Goal: Information Seeking & Learning: Compare options

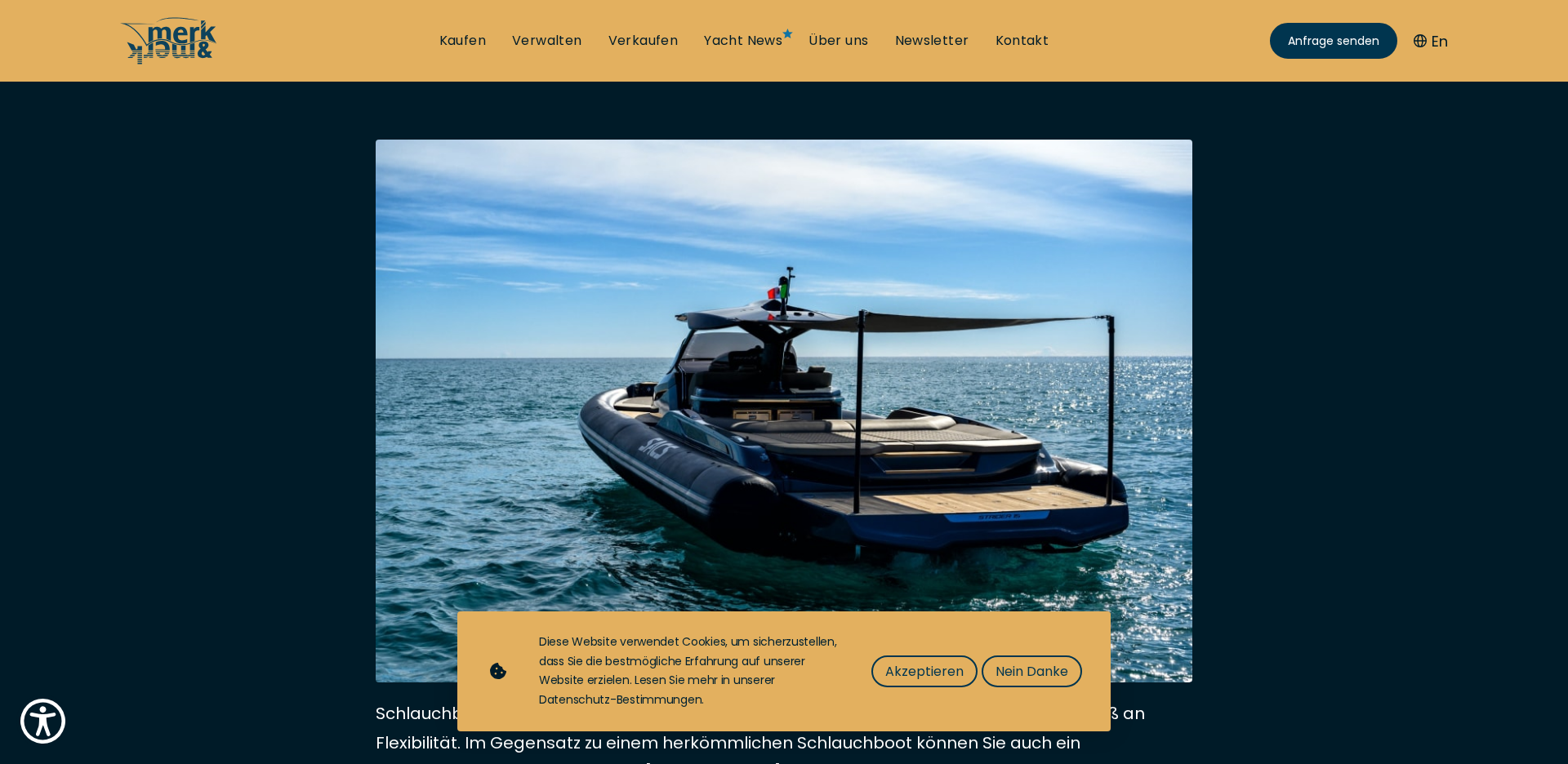
scroll to position [286, 0]
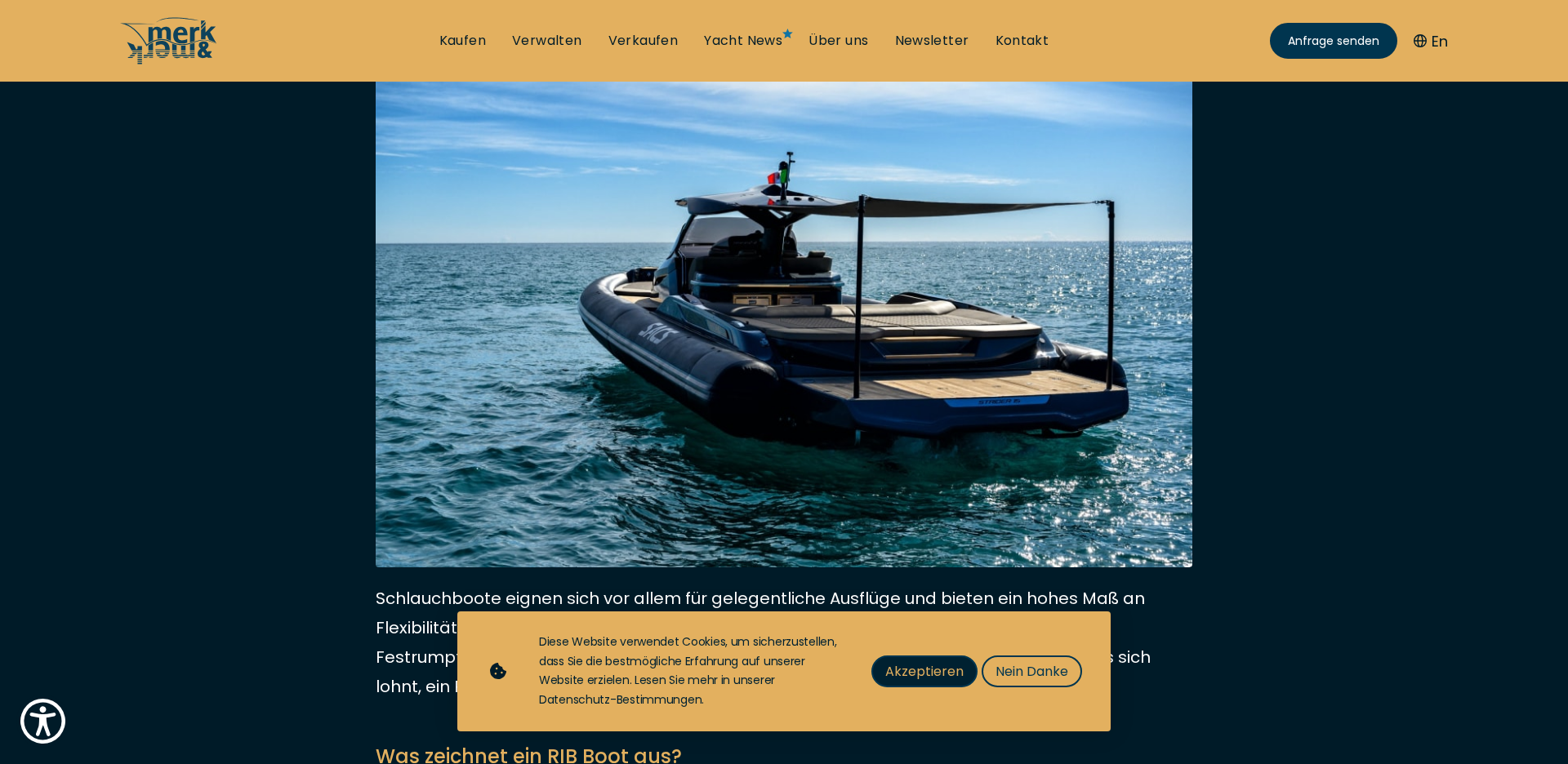
click at [898, 677] on span "Akzeptieren" at bounding box center [924, 672] width 78 height 21
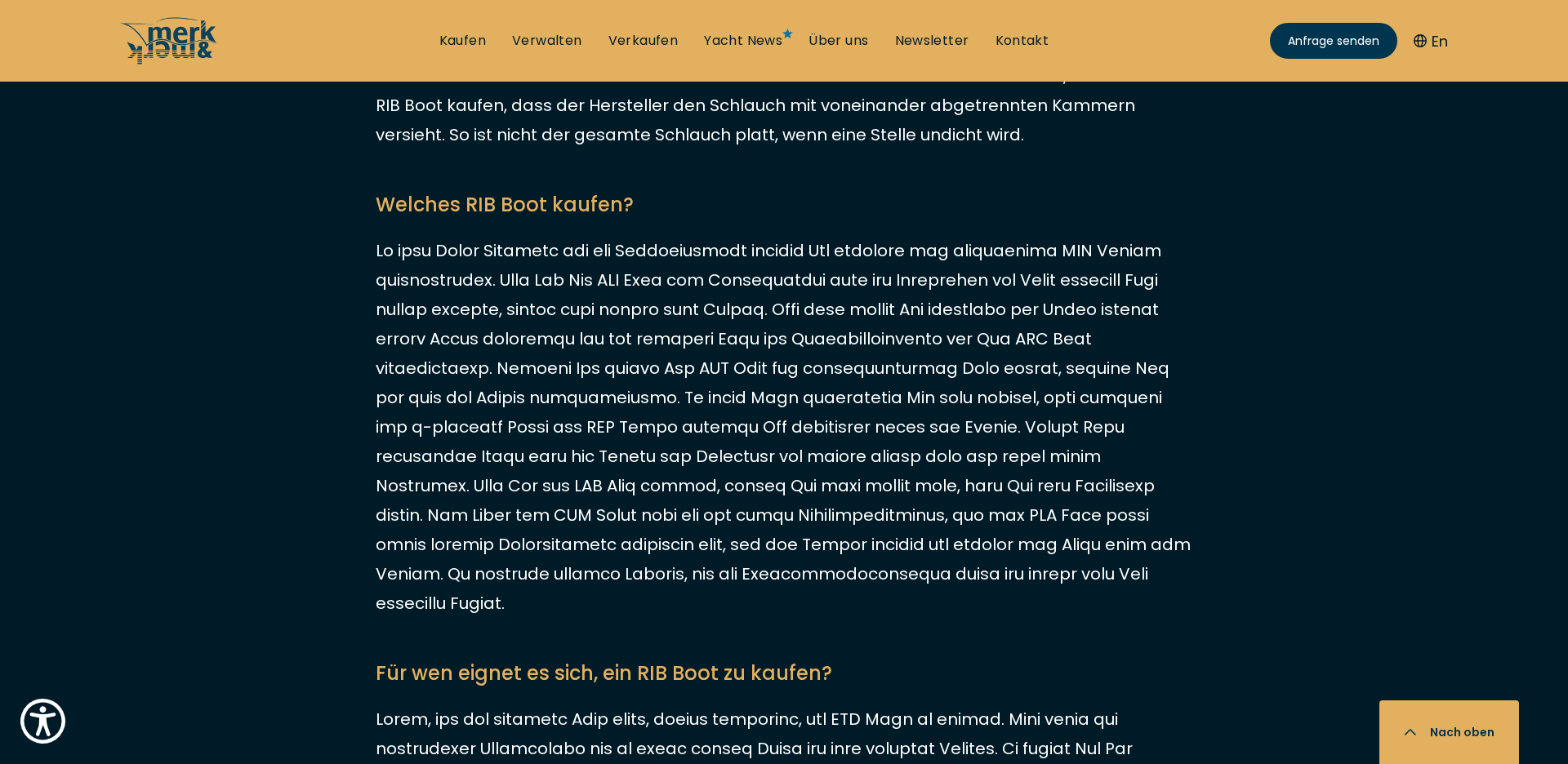
scroll to position [2193, 0]
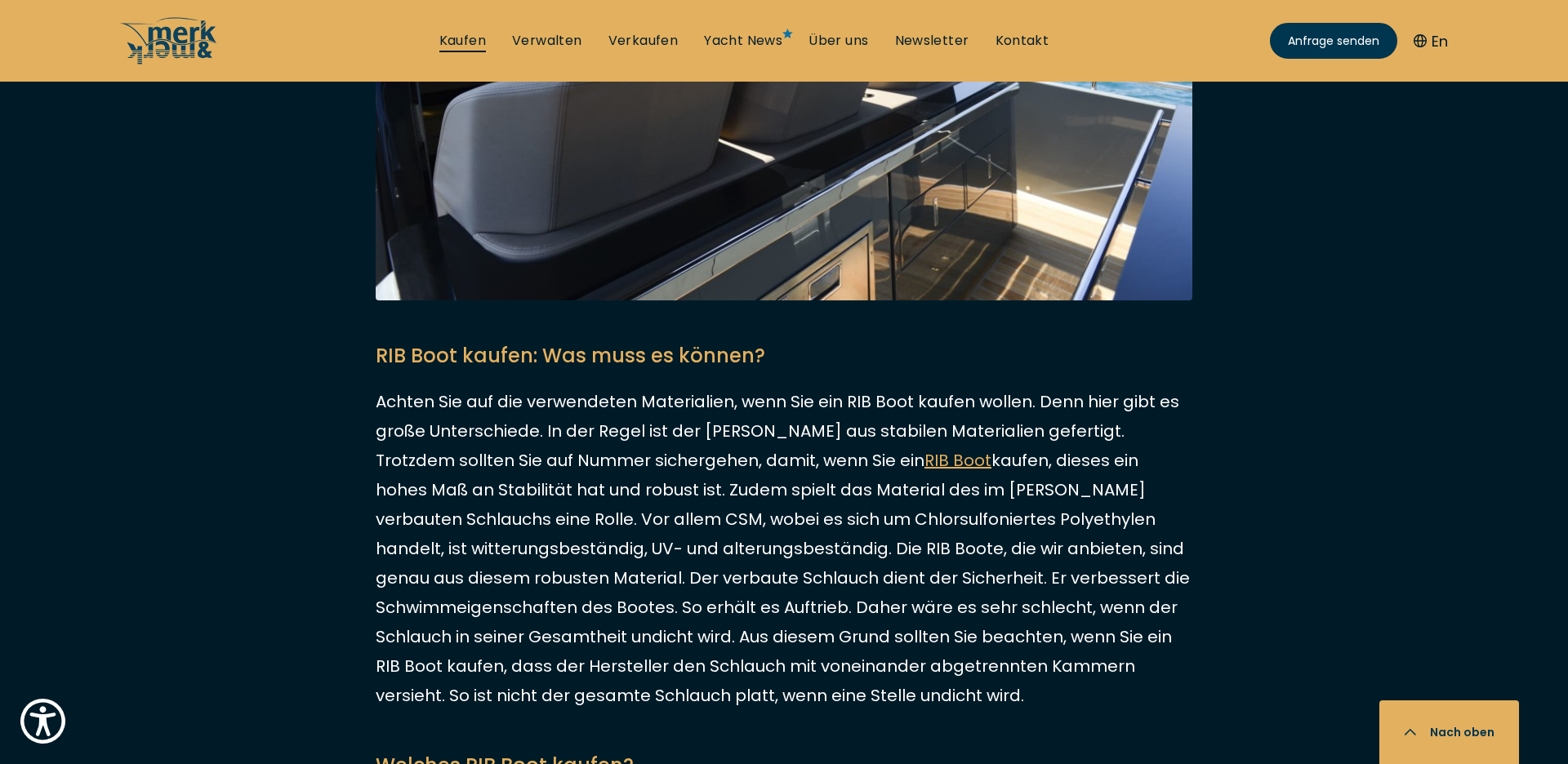
click at [460, 39] on link "Kaufen" at bounding box center [463, 41] width 47 height 18
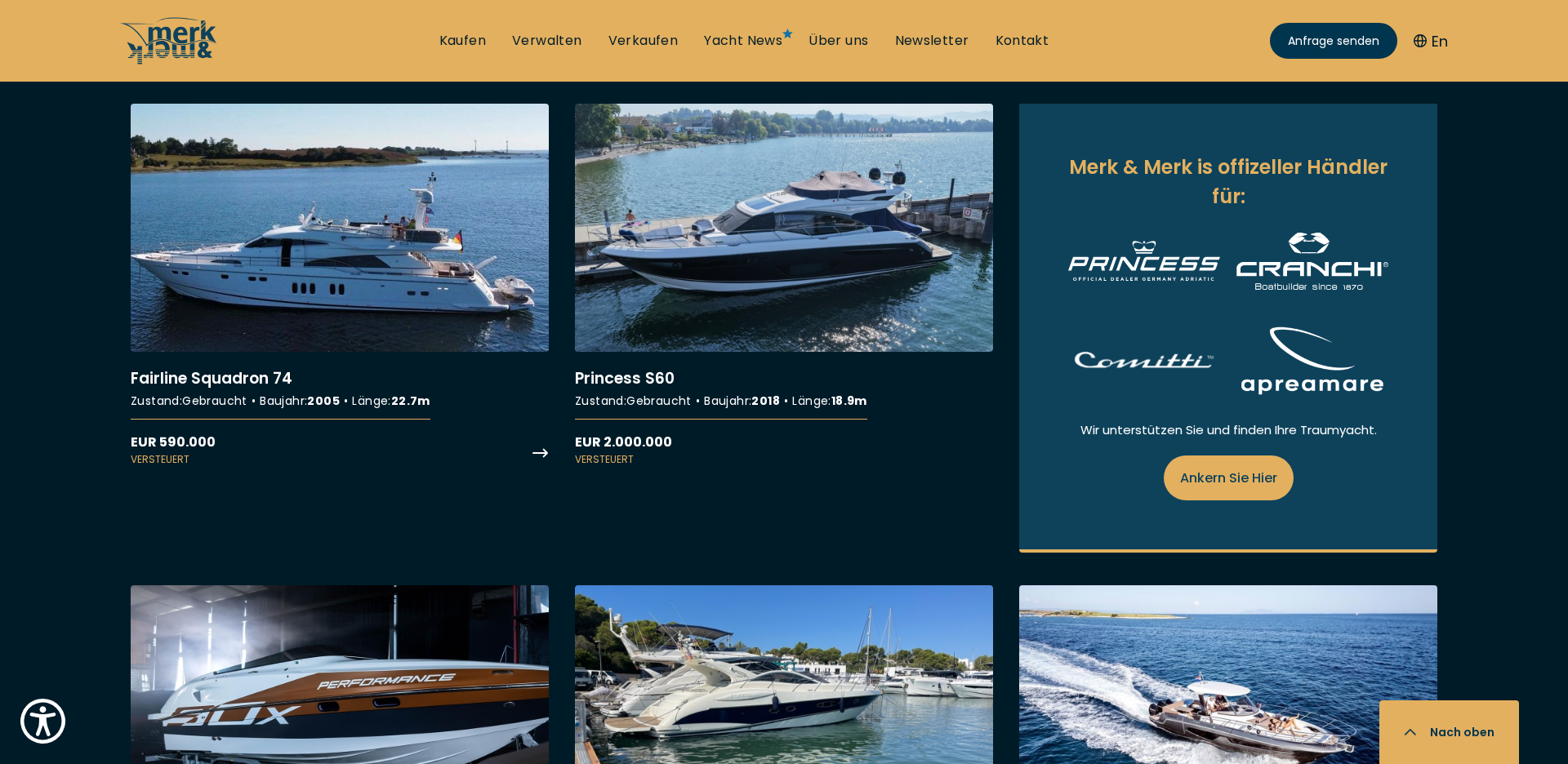
scroll to position [1871, 0]
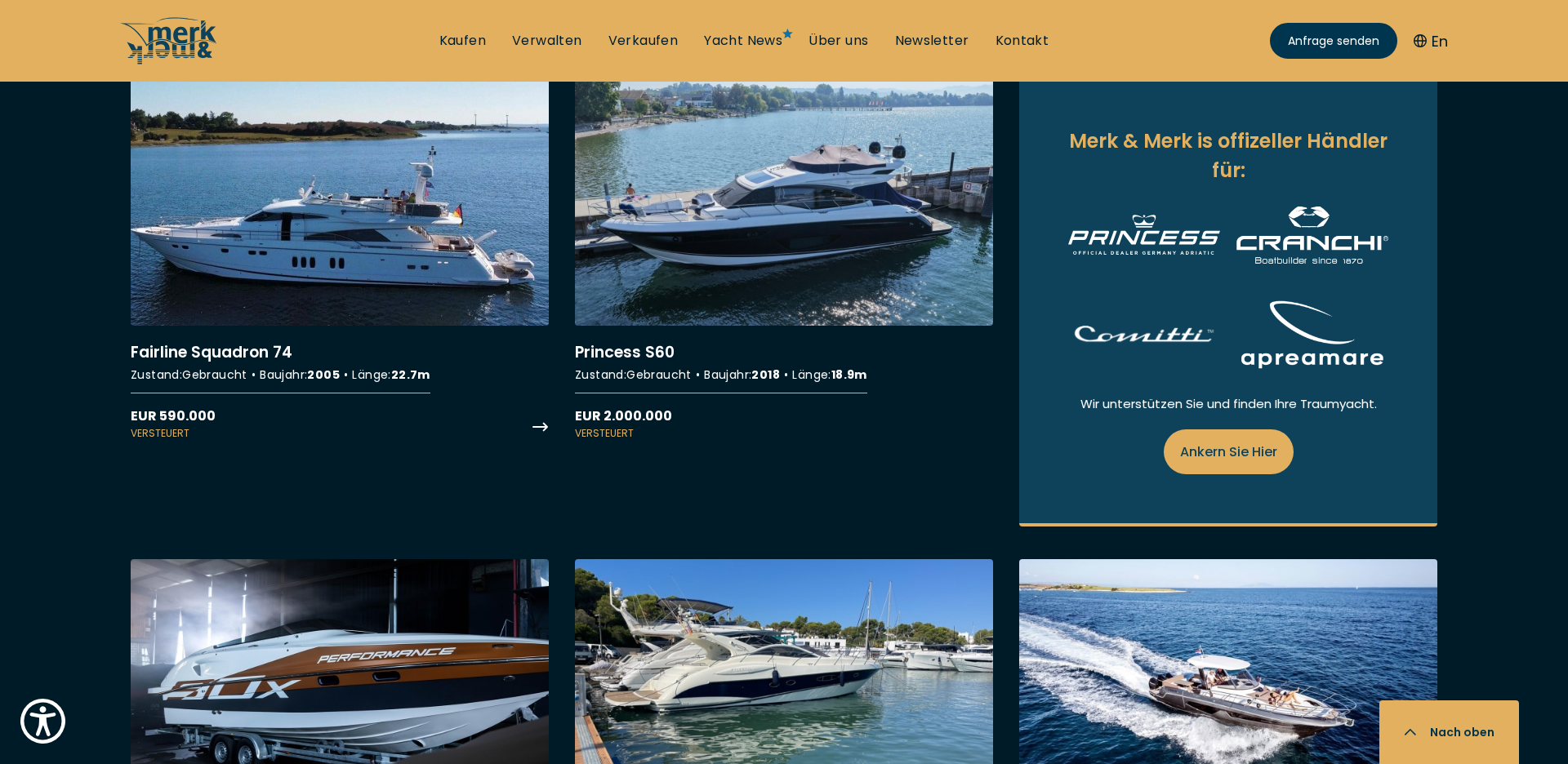
click at [374, 176] on link "More details about Fairline Squadron 74" at bounding box center [340, 258] width 418 height 363
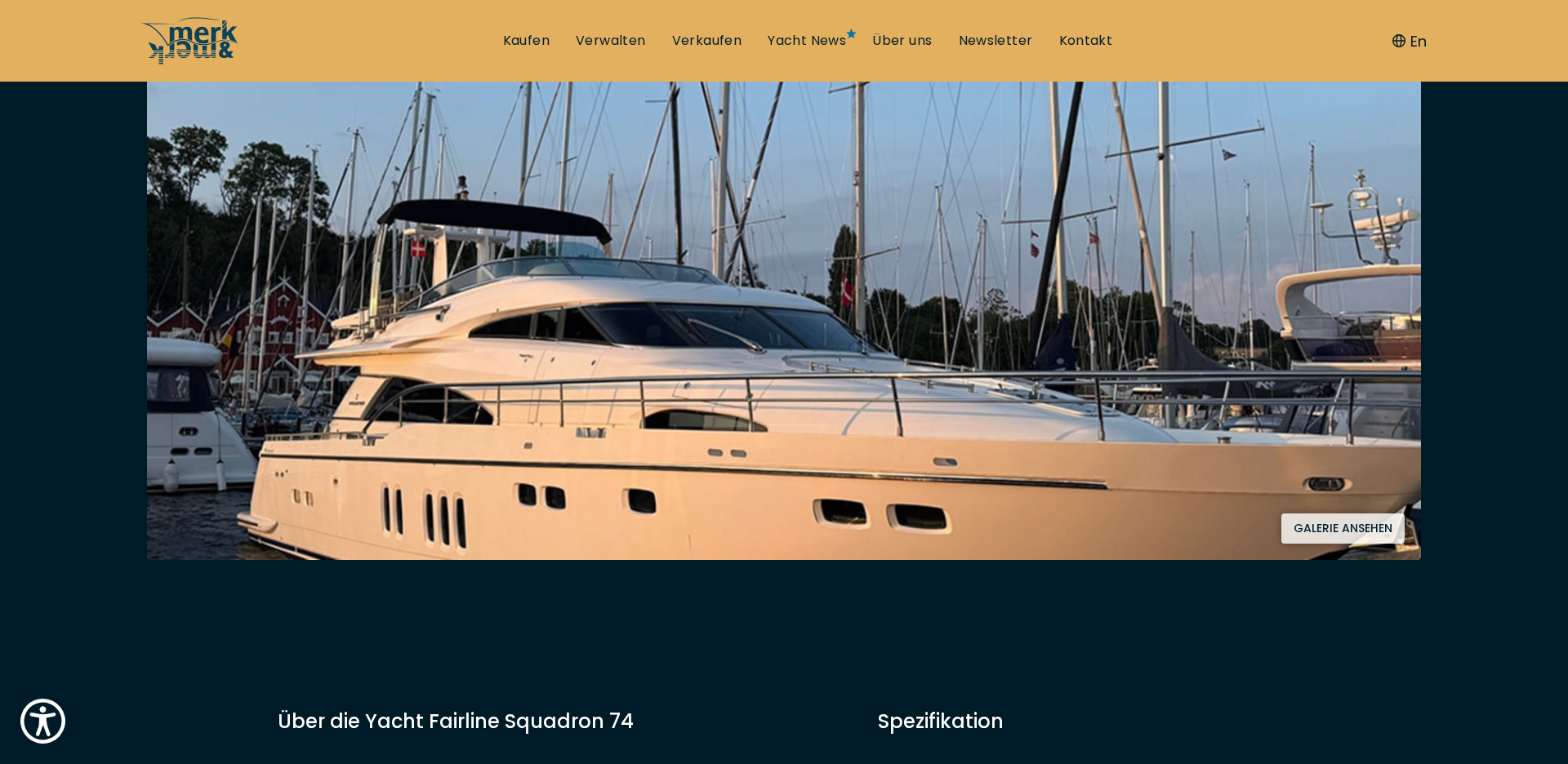
scroll to position [357, 0]
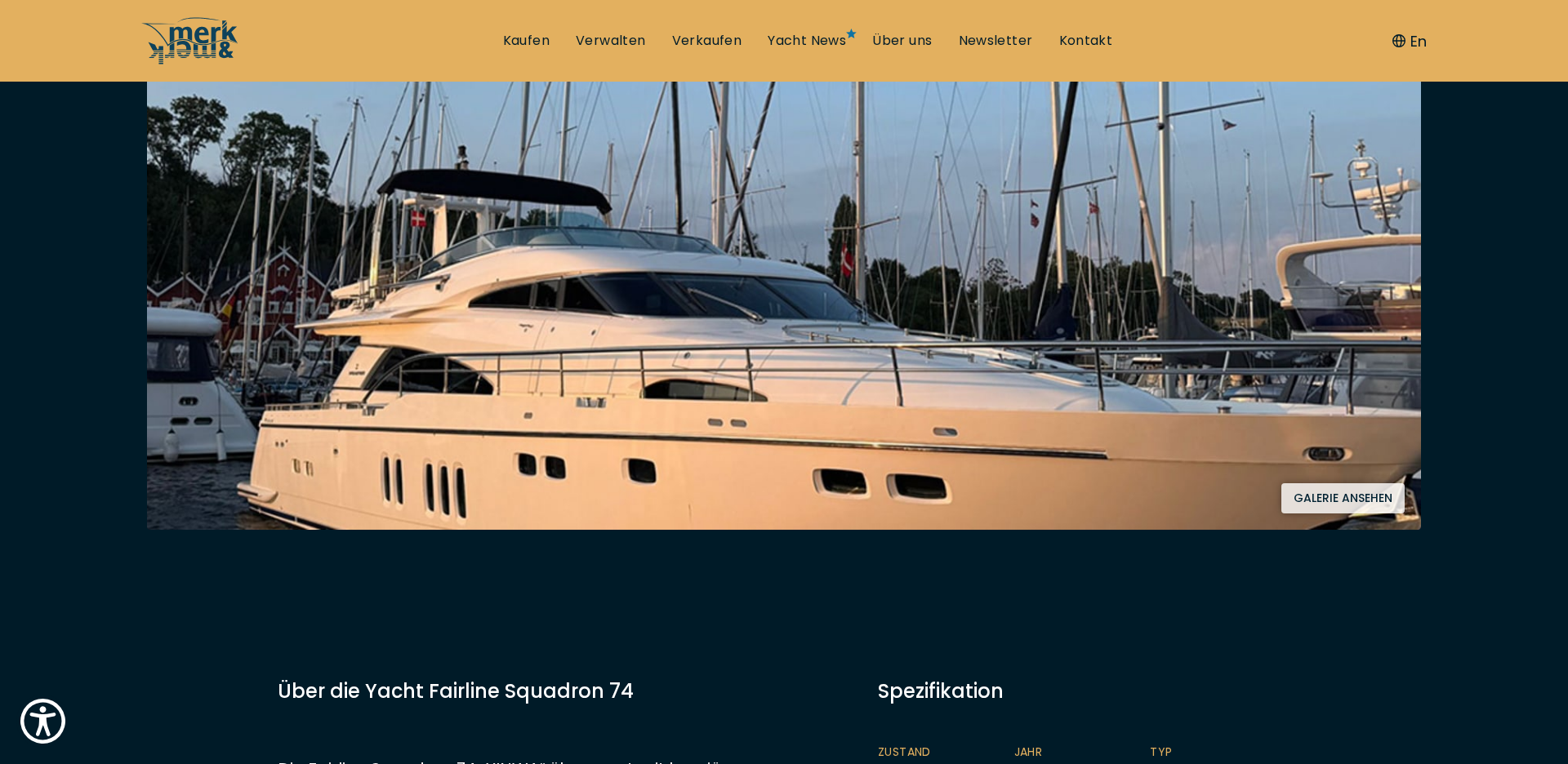
click at [1369, 501] on button "Galerie ansehen" at bounding box center [1343, 498] width 123 height 30
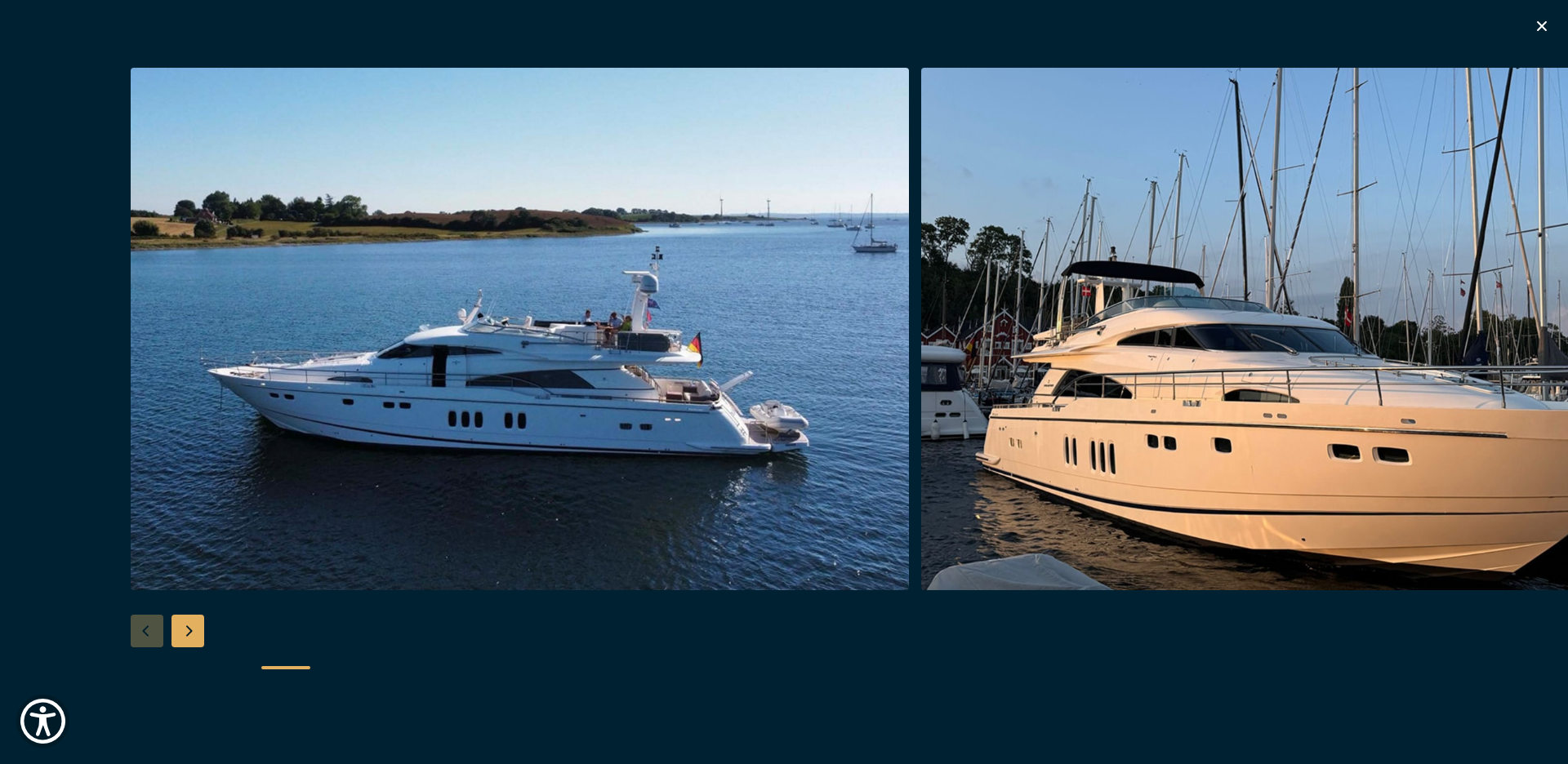
click at [186, 633] on div "Next slide" at bounding box center [188, 631] width 33 height 33
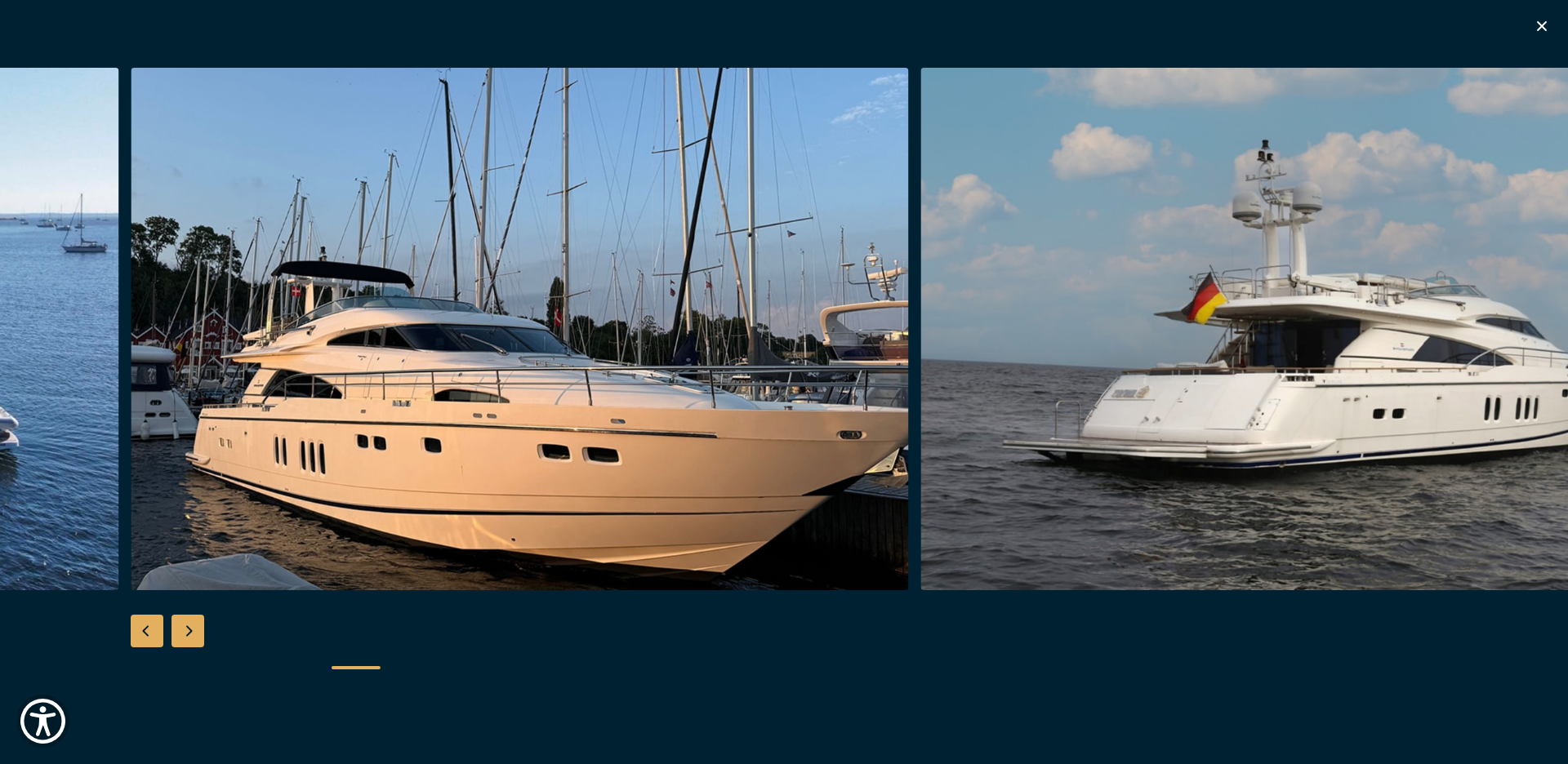
click at [186, 633] on div "Next slide" at bounding box center [188, 631] width 33 height 33
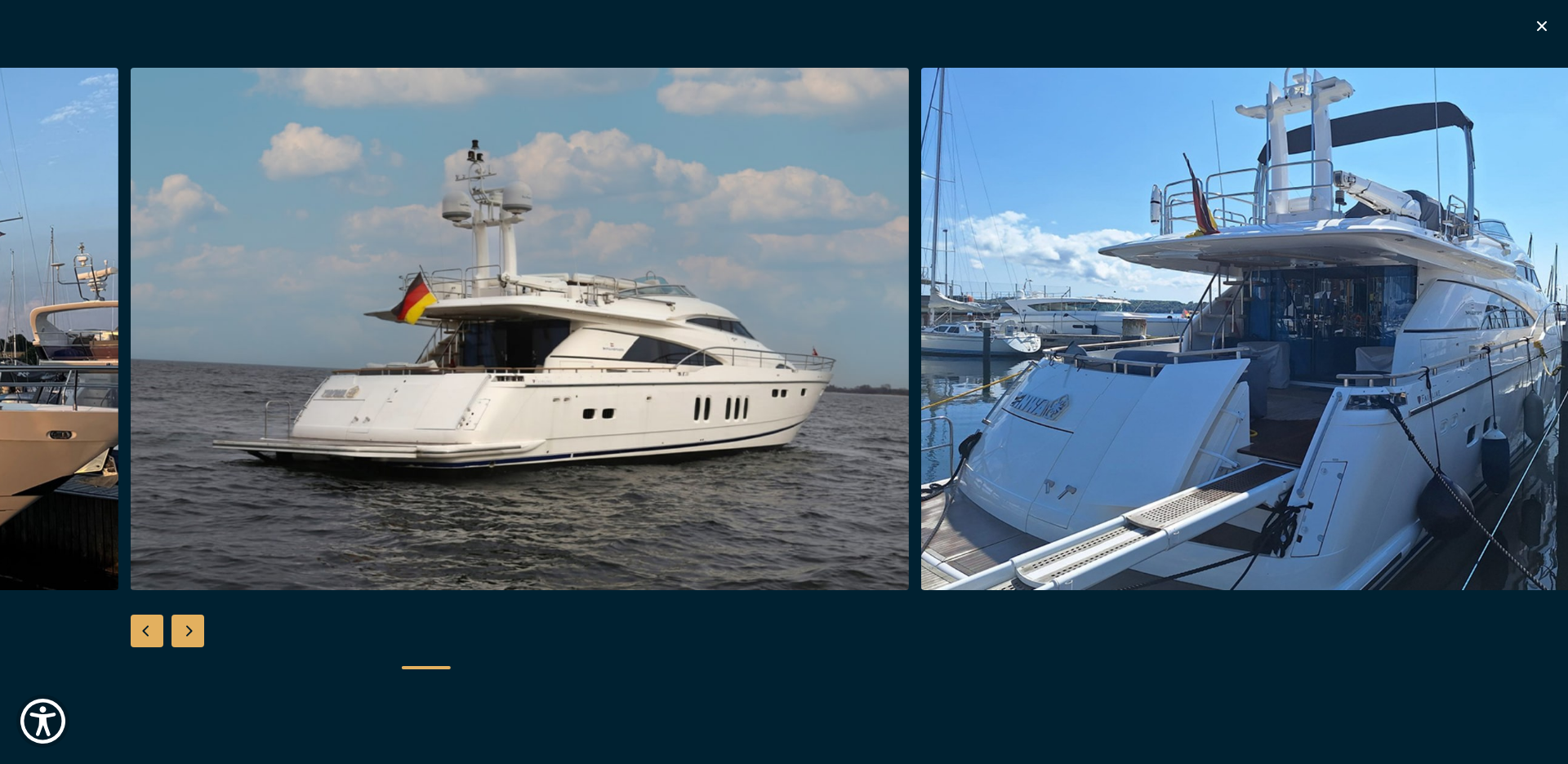
click at [186, 633] on div "Next slide" at bounding box center [188, 631] width 33 height 33
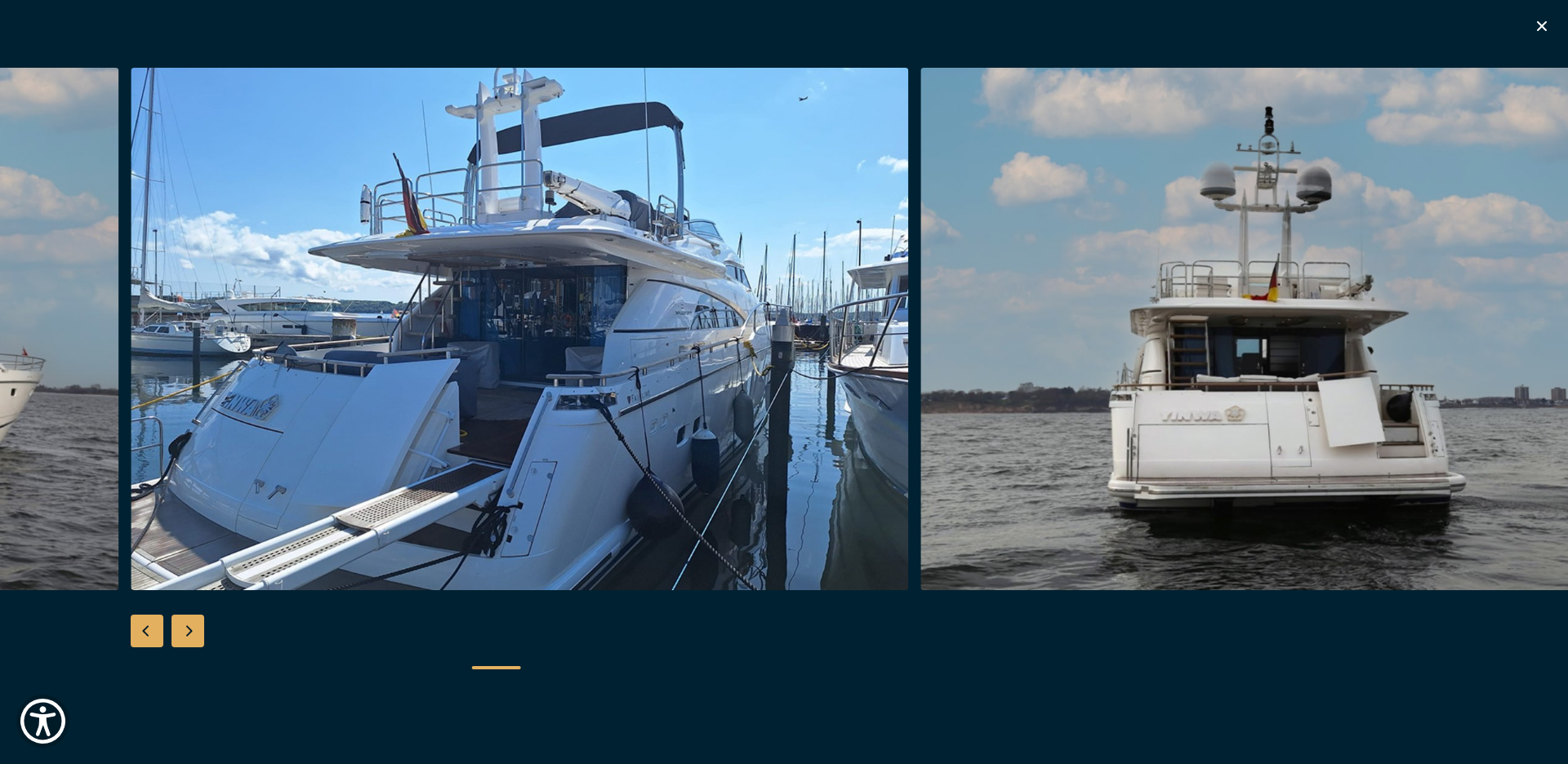
click at [186, 633] on div "Next slide" at bounding box center [188, 631] width 33 height 33
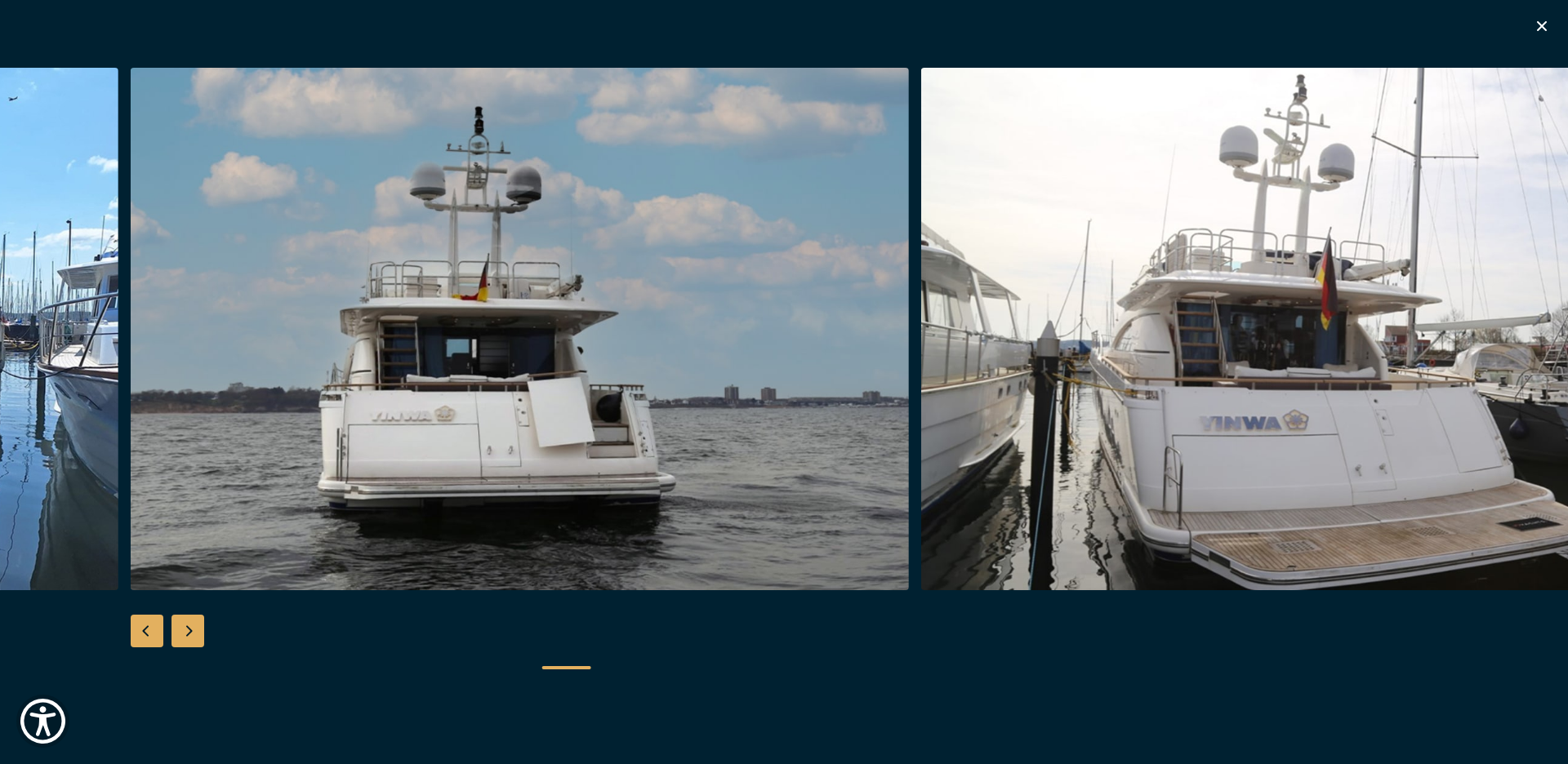
click at [186, 633] on div "Next slide" at bounding box center [188, 631] width 33 height 33
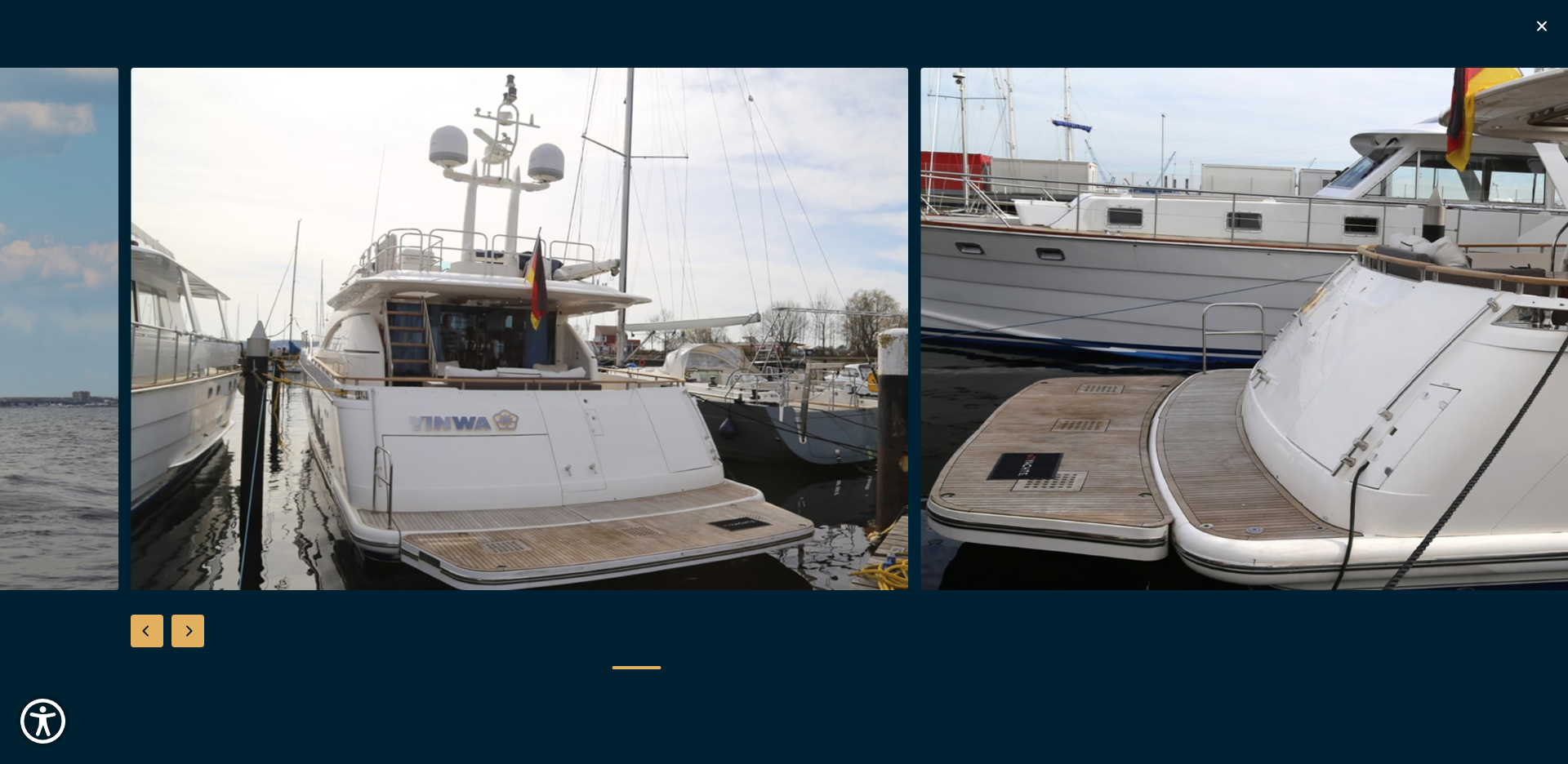
click at [186, 633] on div "Next slide" at bounding box center [188, 631] width 33 height 33
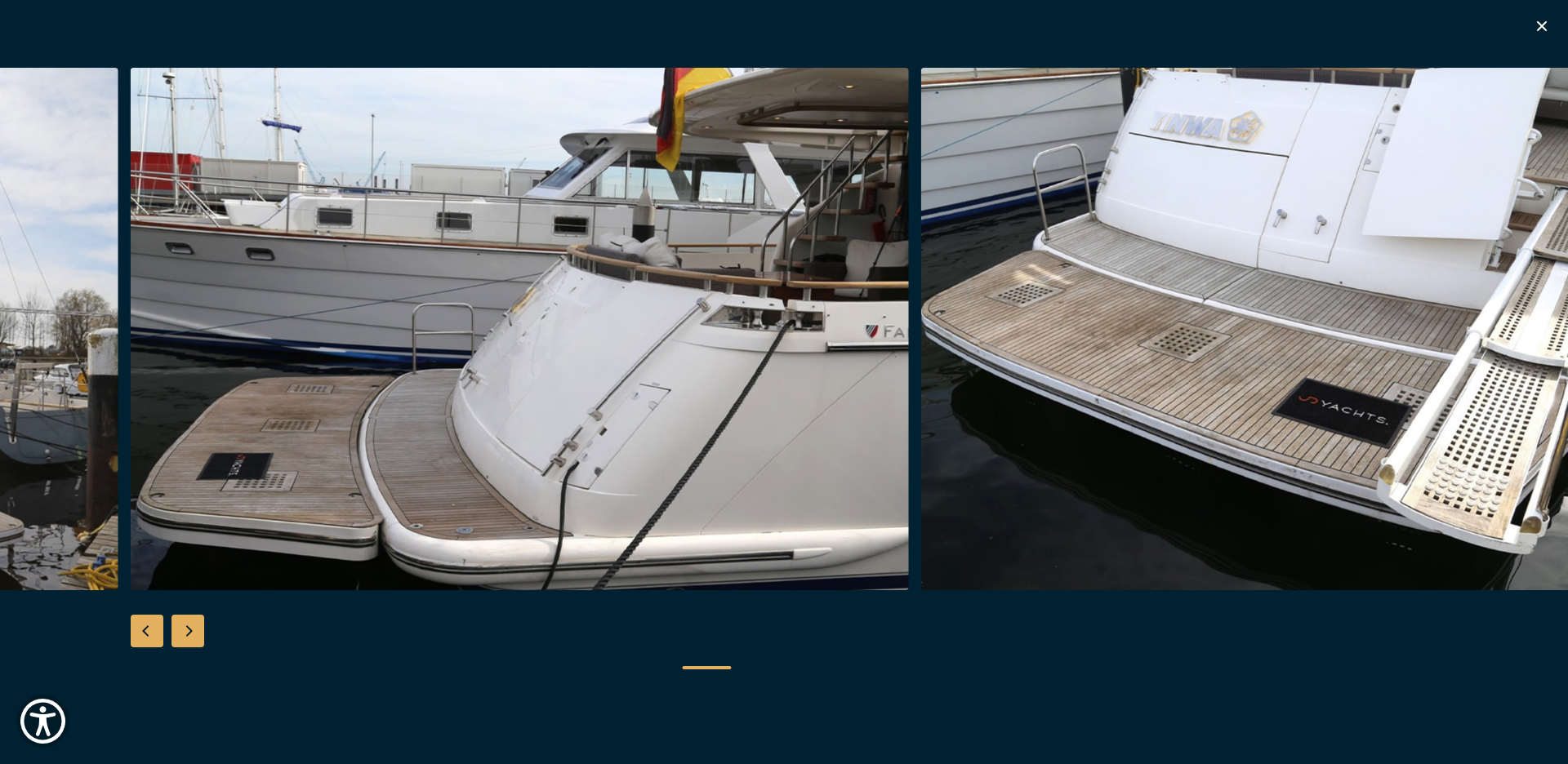
click at [186, 633] on div "Next slide" at bounding box center [188, 631] width 33 height 33
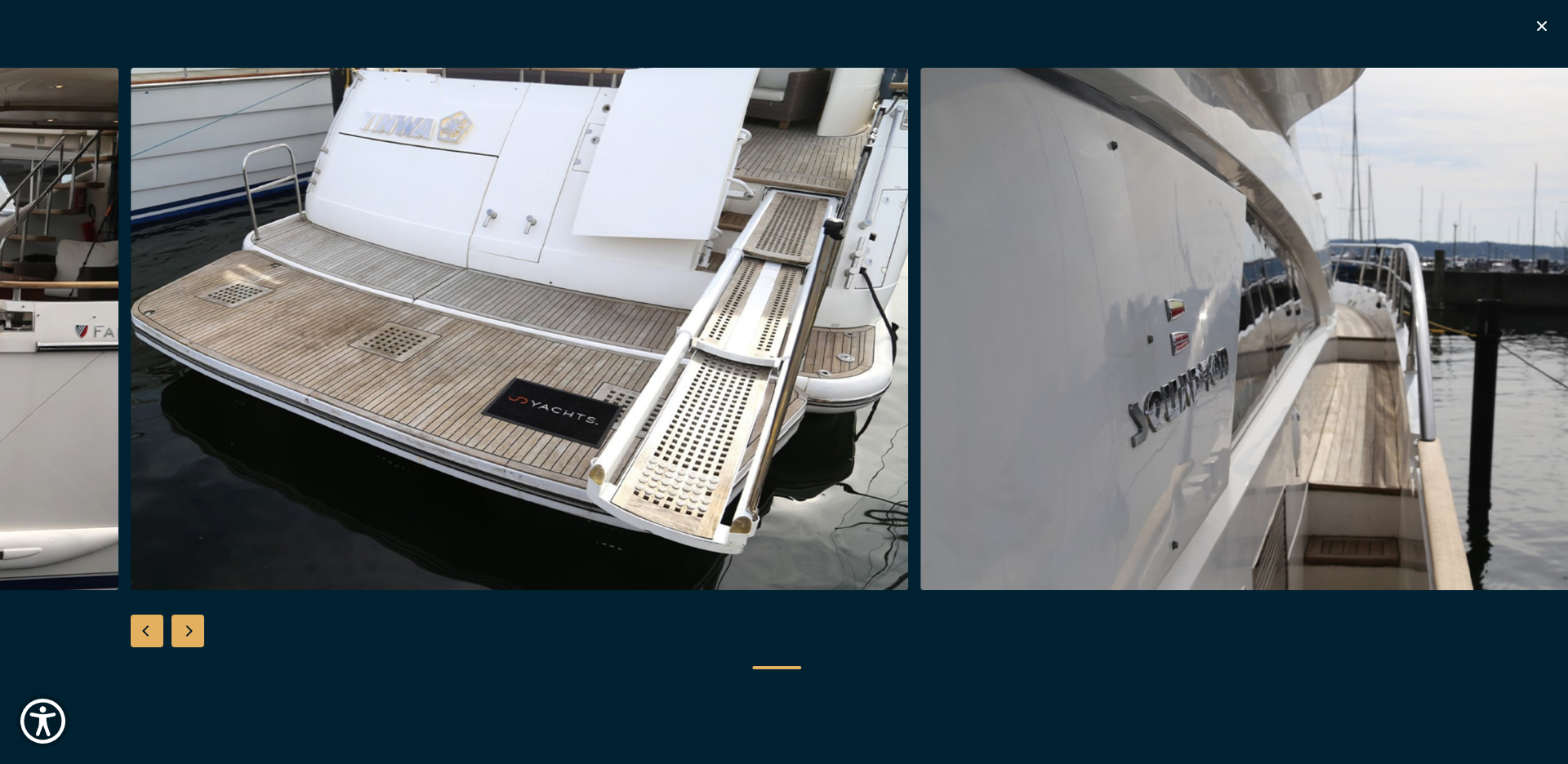
click at [186, 633] on div "Next slide" at bounding box center [188, 631] width 33 height 33
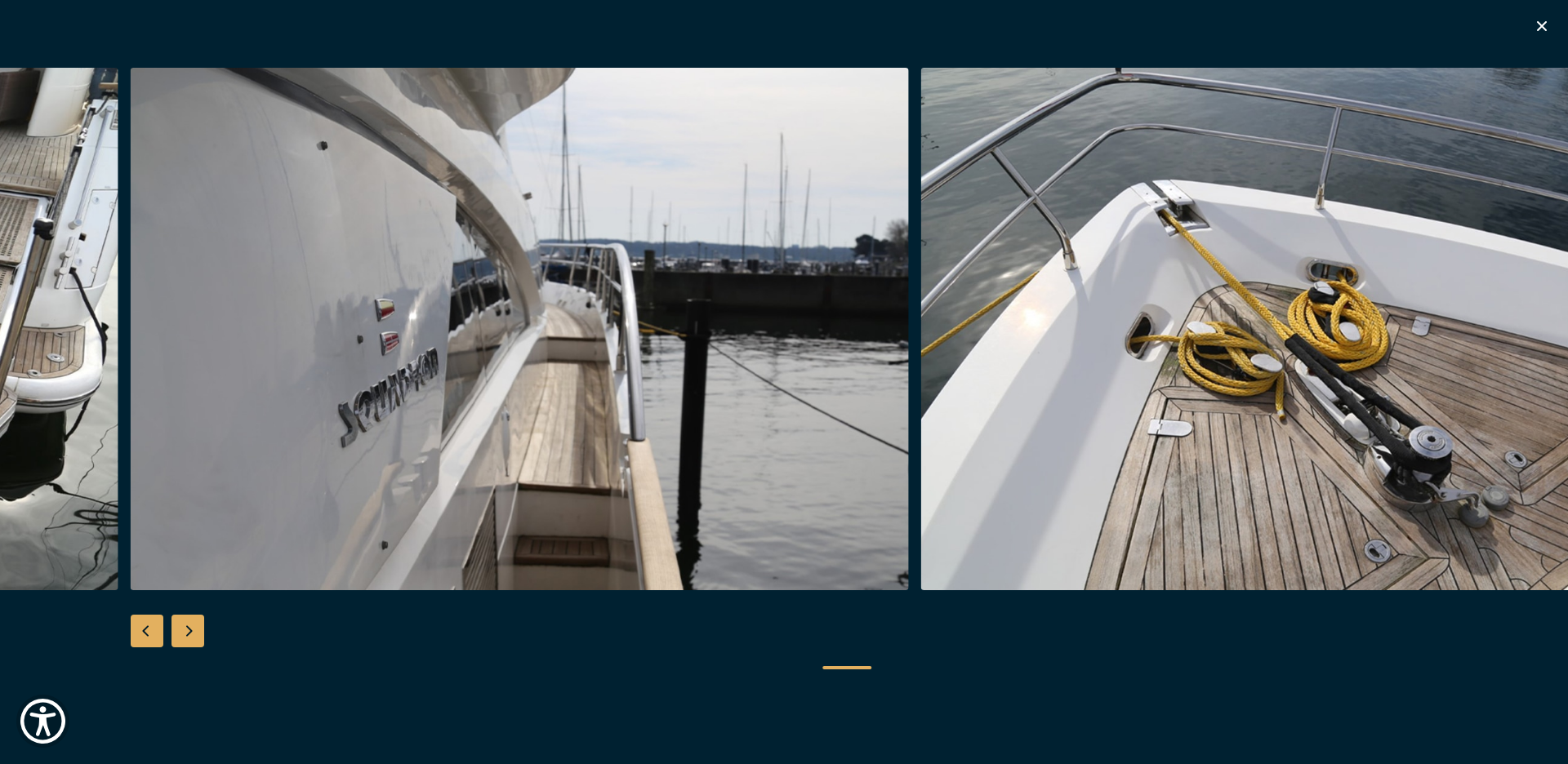
click at [186, 633] on div "Next slide" at bounding box center [188, 631] width 33 height 33
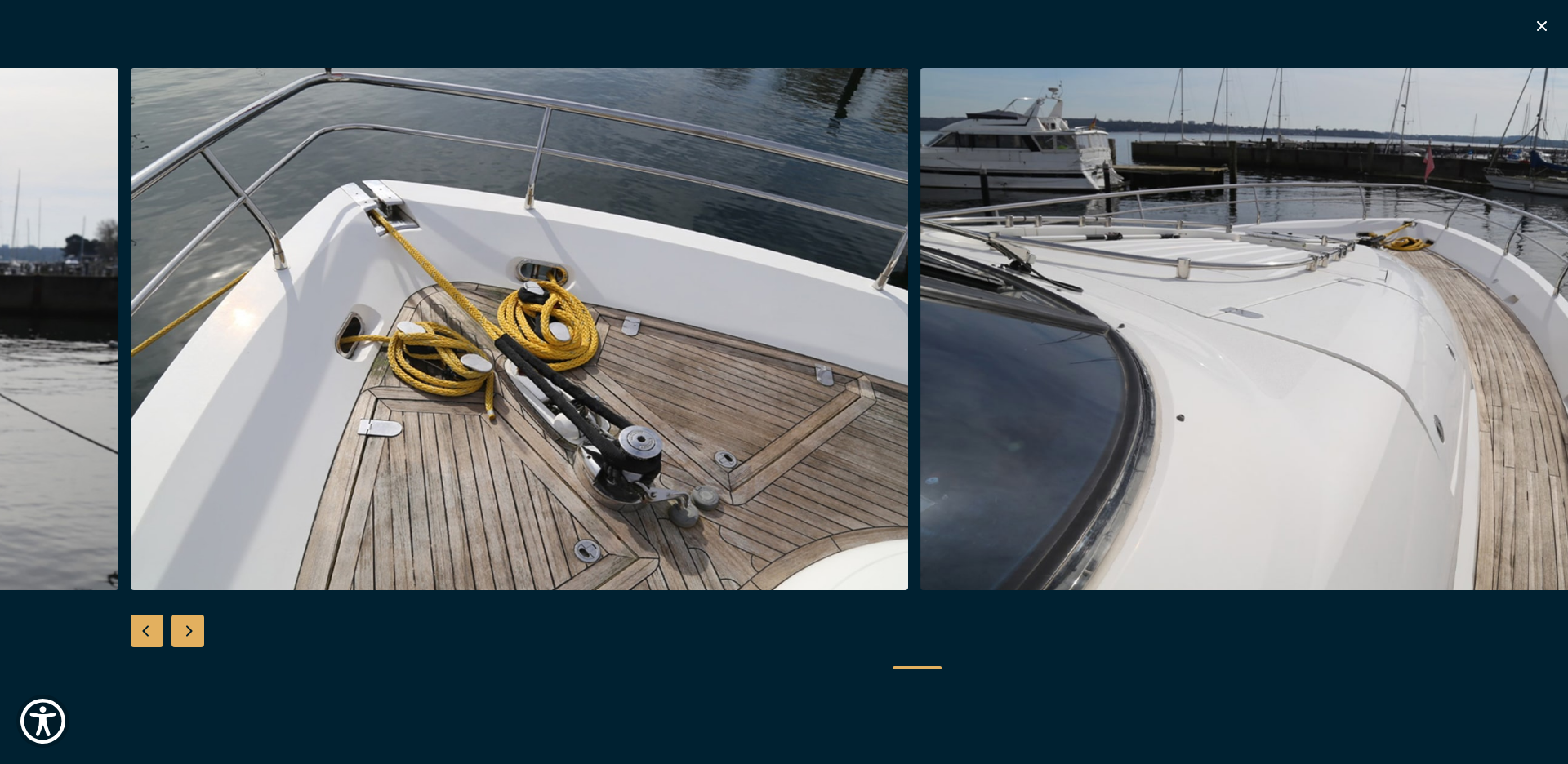
click at [186, 633] on div "Next slide" at bounding box center [188, 631] width 33 height 33
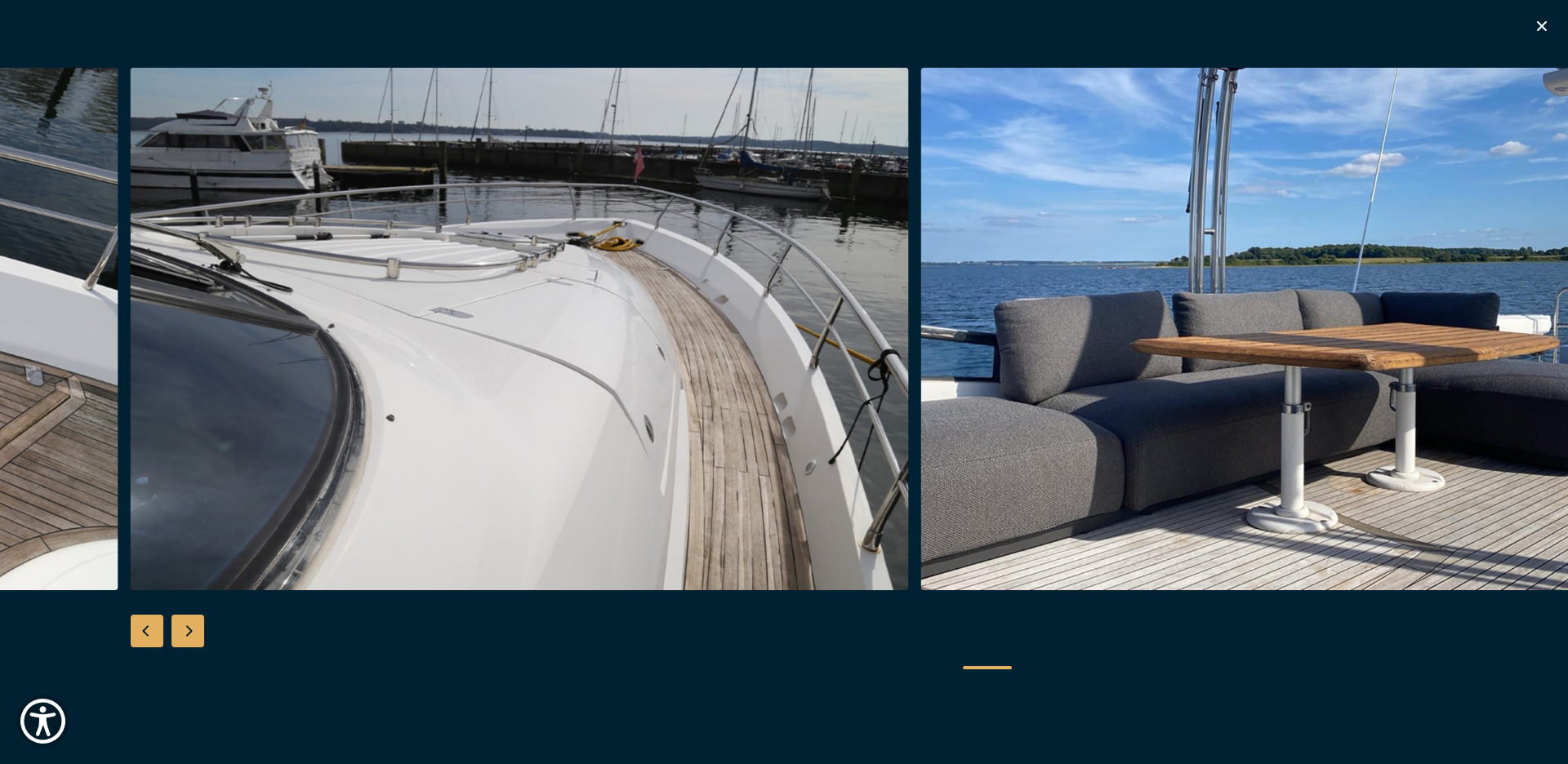
click at [186, 633] on div "Next slide" at bounding box center [188, 631] width 33 height 33
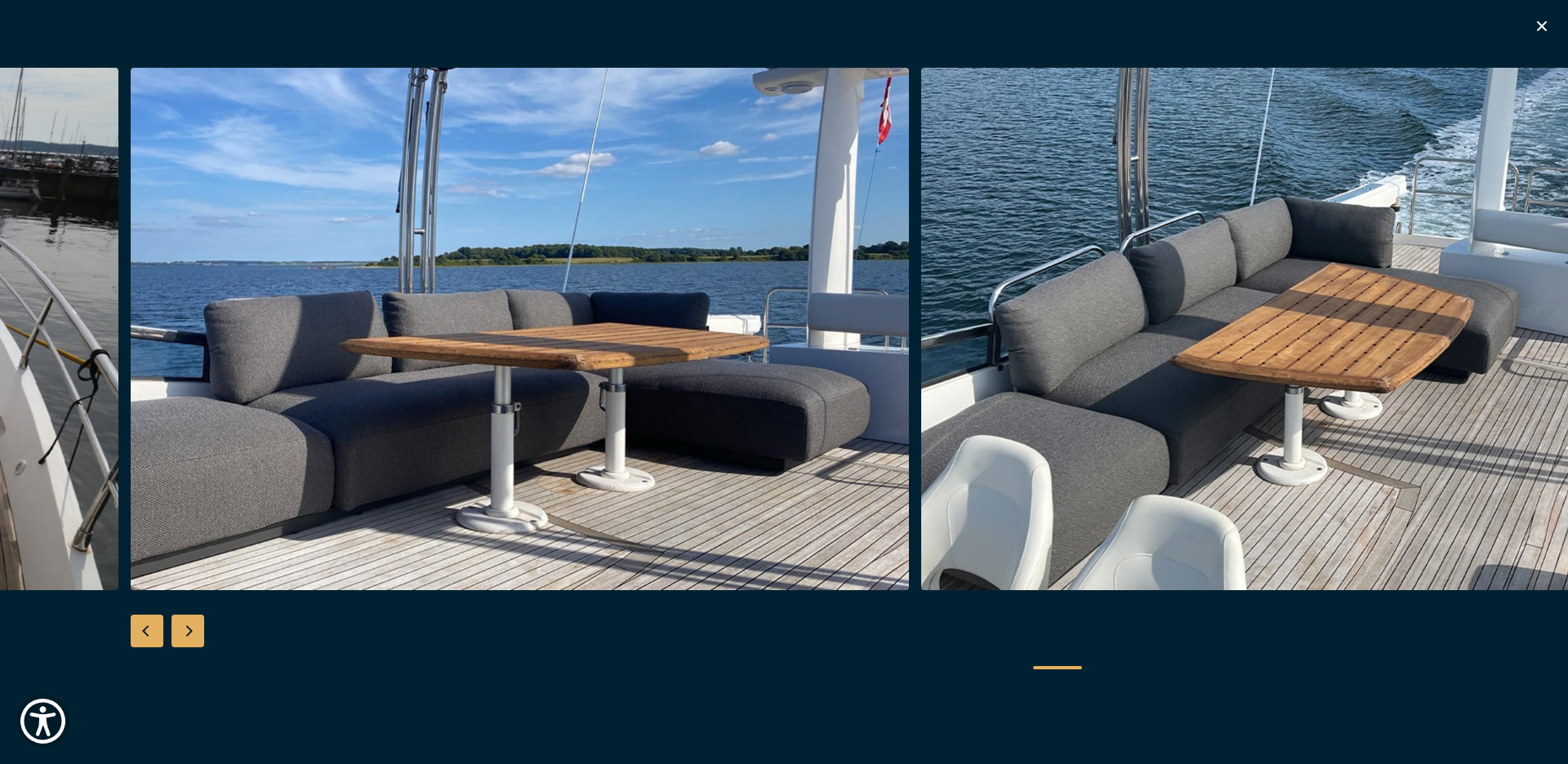
click at [186, 633] on div "Next slide" at bounding box center [188, 631] width 33 height 33
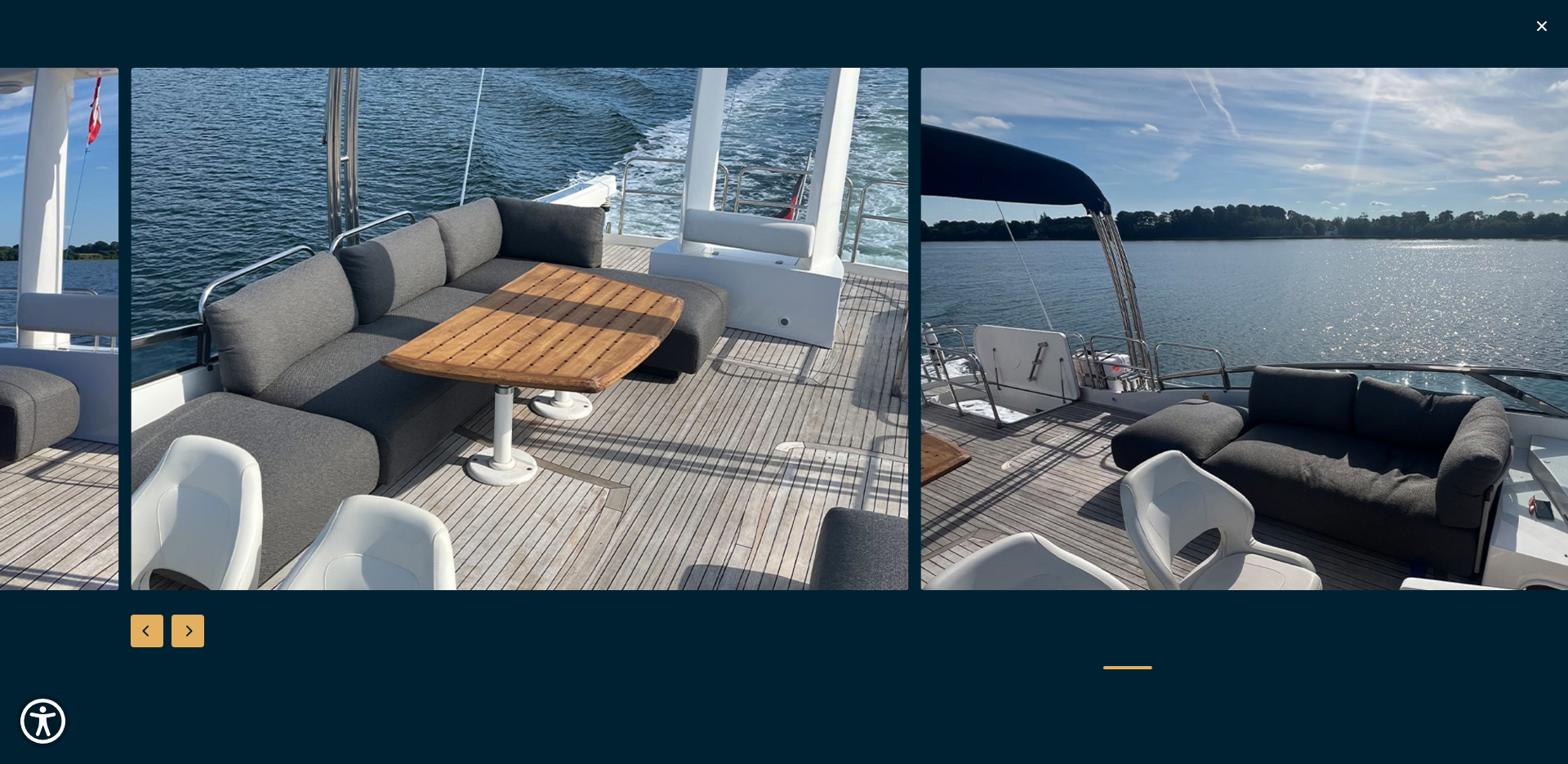
click at [186, 633] on div "Next slide" at bounding box center [188, 631] width 33 height 33
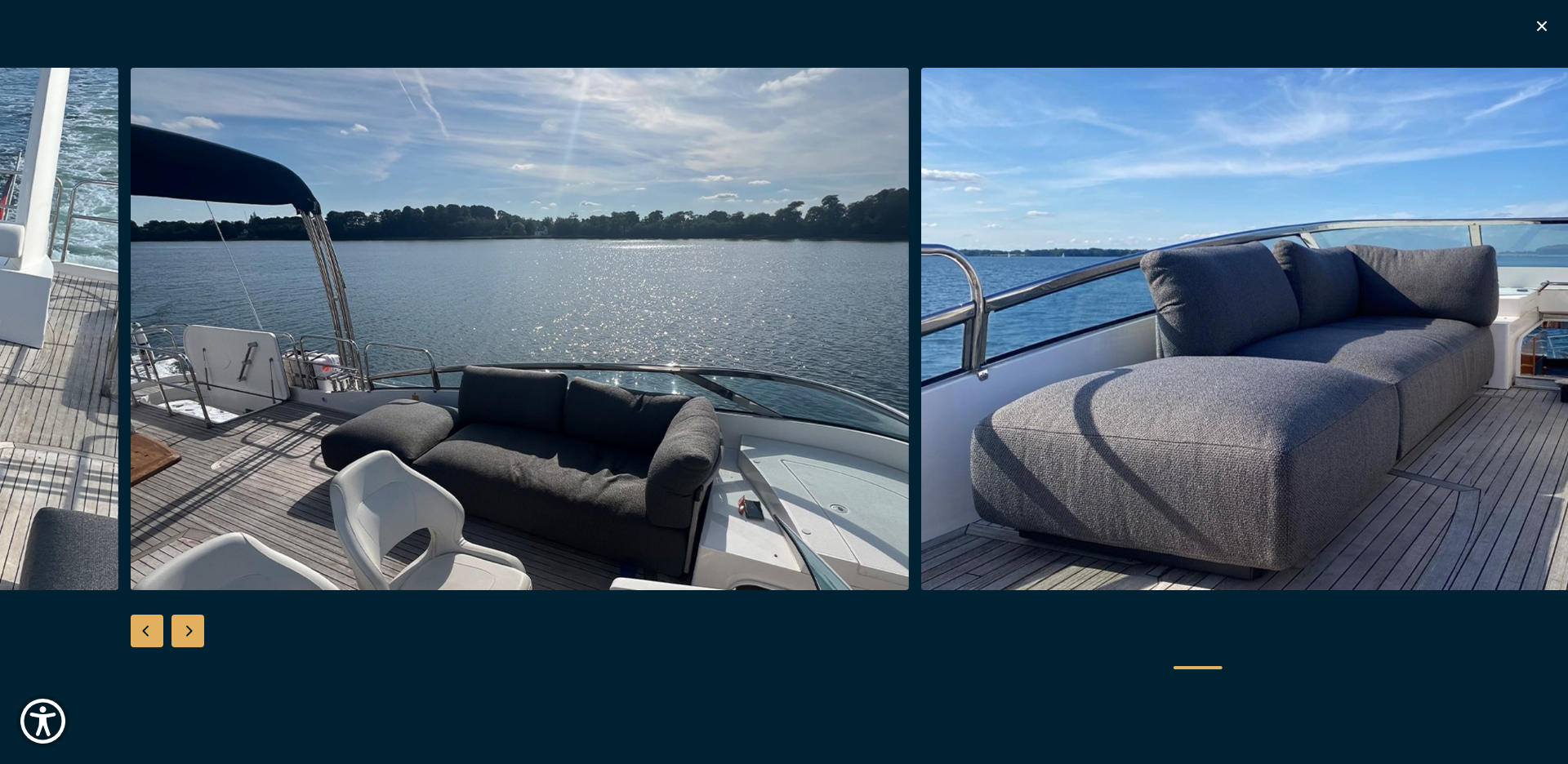
click at [186, 633] on div "Next slide" at bounding box center [188, 631] width 33 height 33
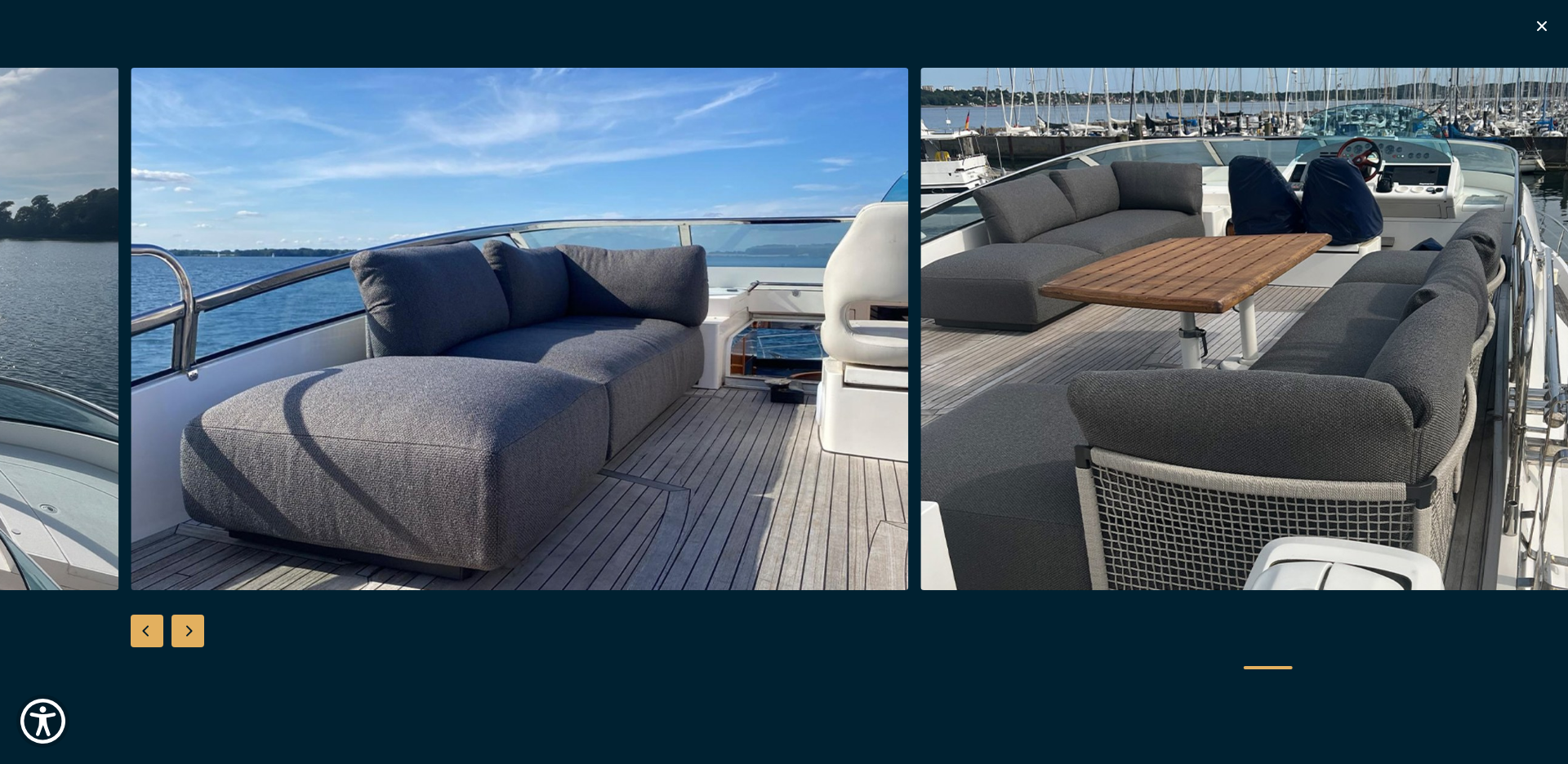
click at [186, 633] on div "Next slide" at bounding box center [188, 631] width 33 height 33
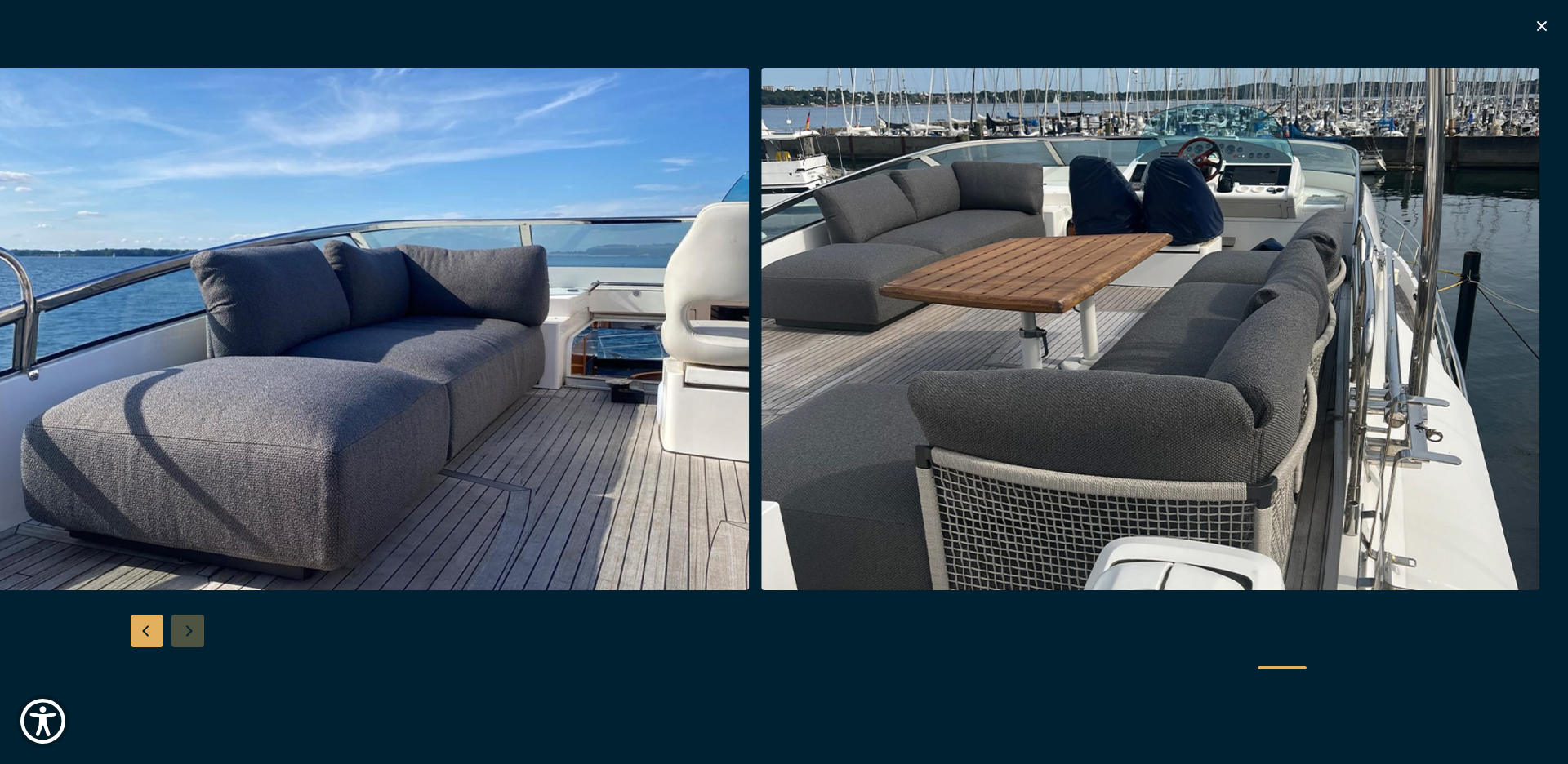
click at [186, 633] on div at bounding box center [784, 382] width 1568 height 629
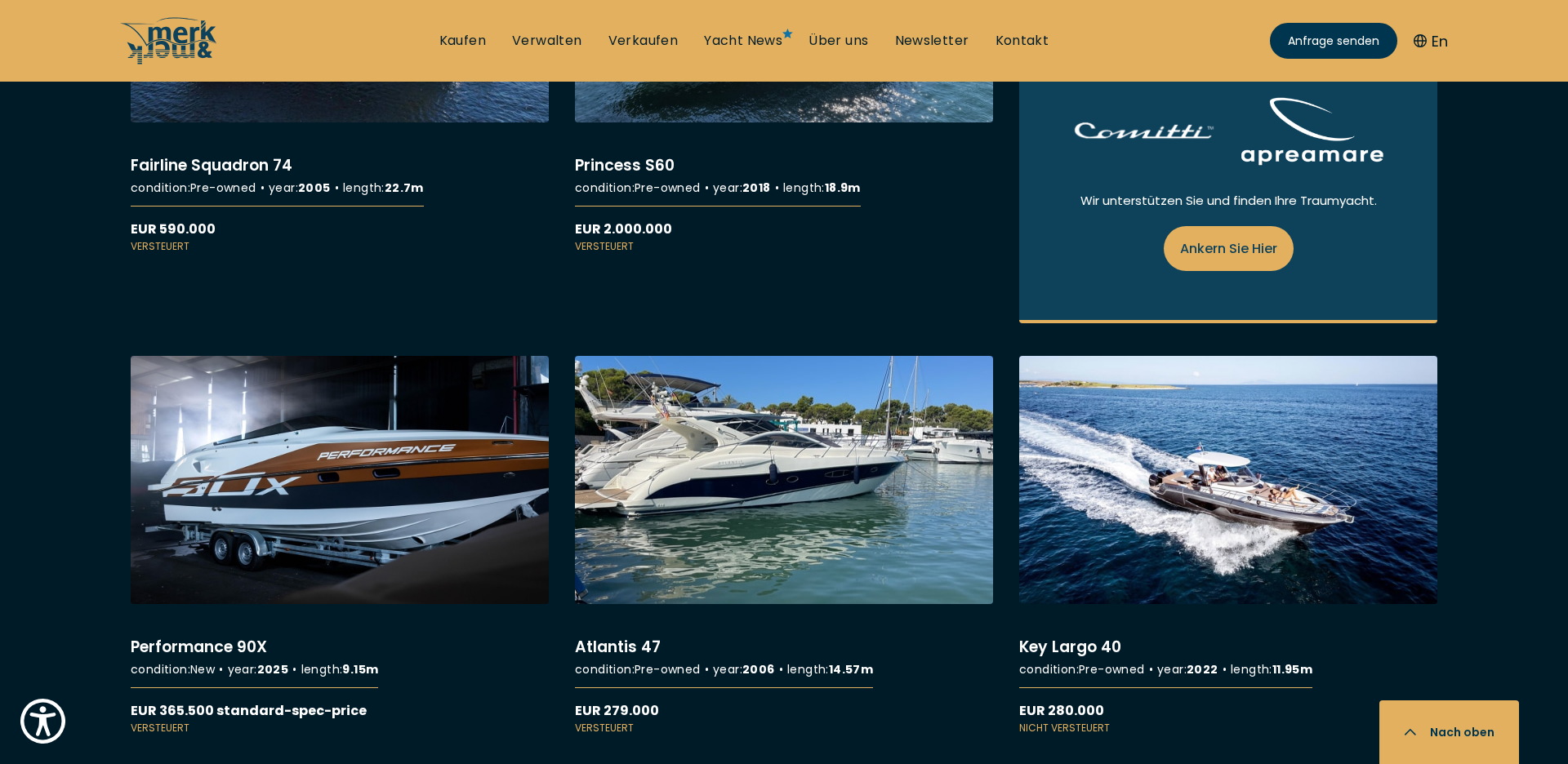
scroll to position [2246, 0]
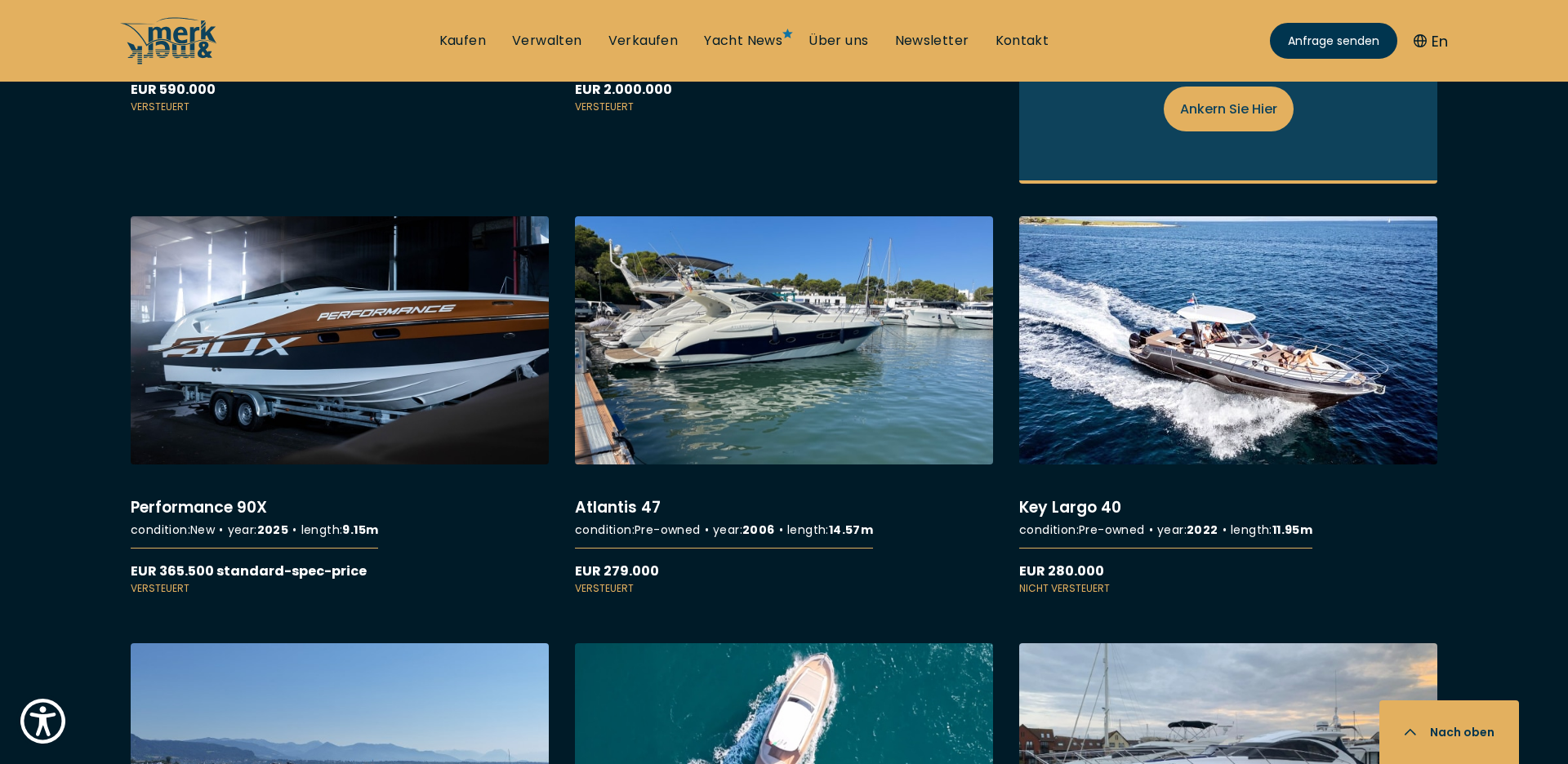
click at [1207, 362] on link "More details about Key Largo 40" at bounding box center [1228, 407] width 418 height 380
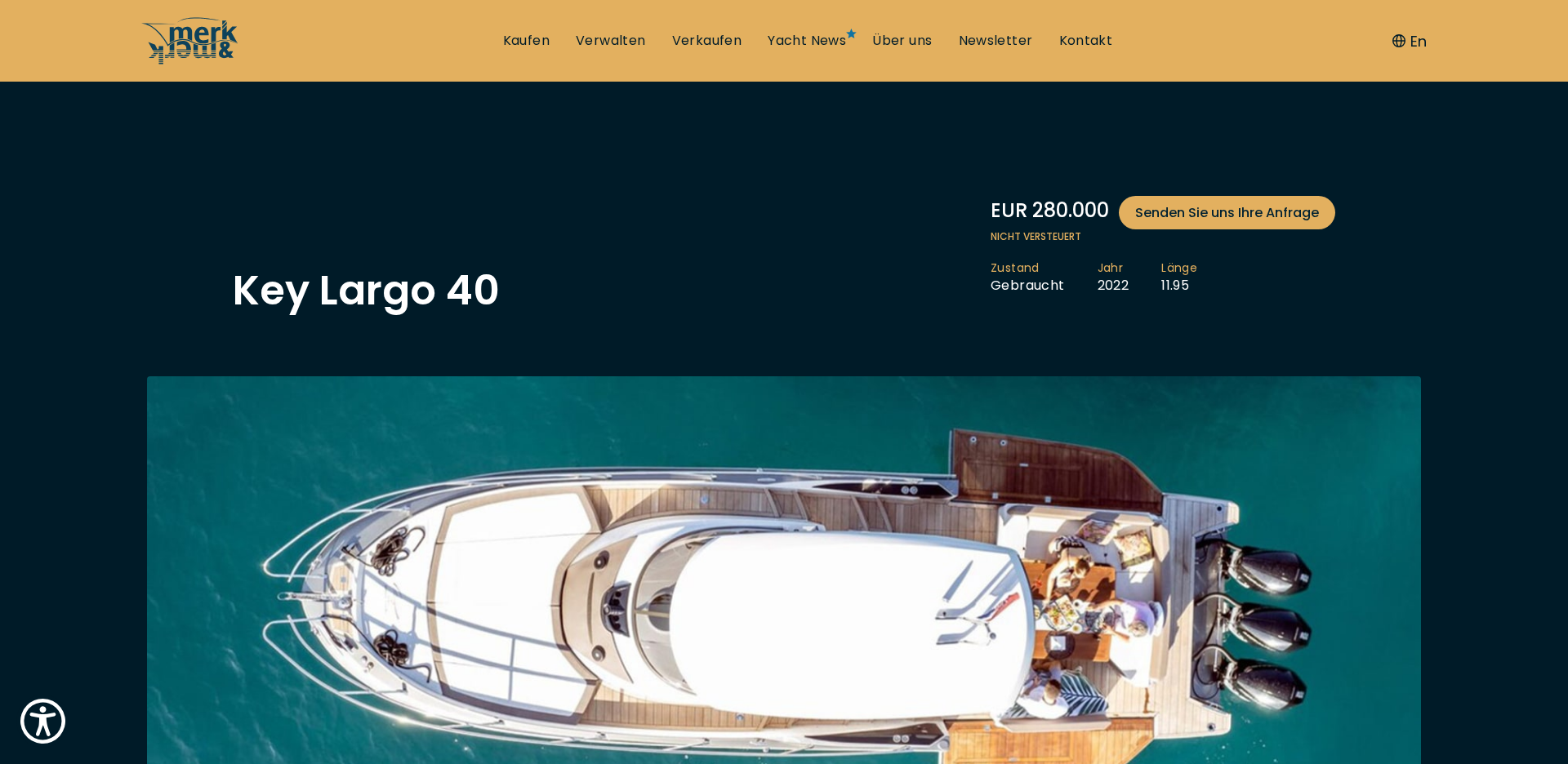
scroll to position [348, 0]
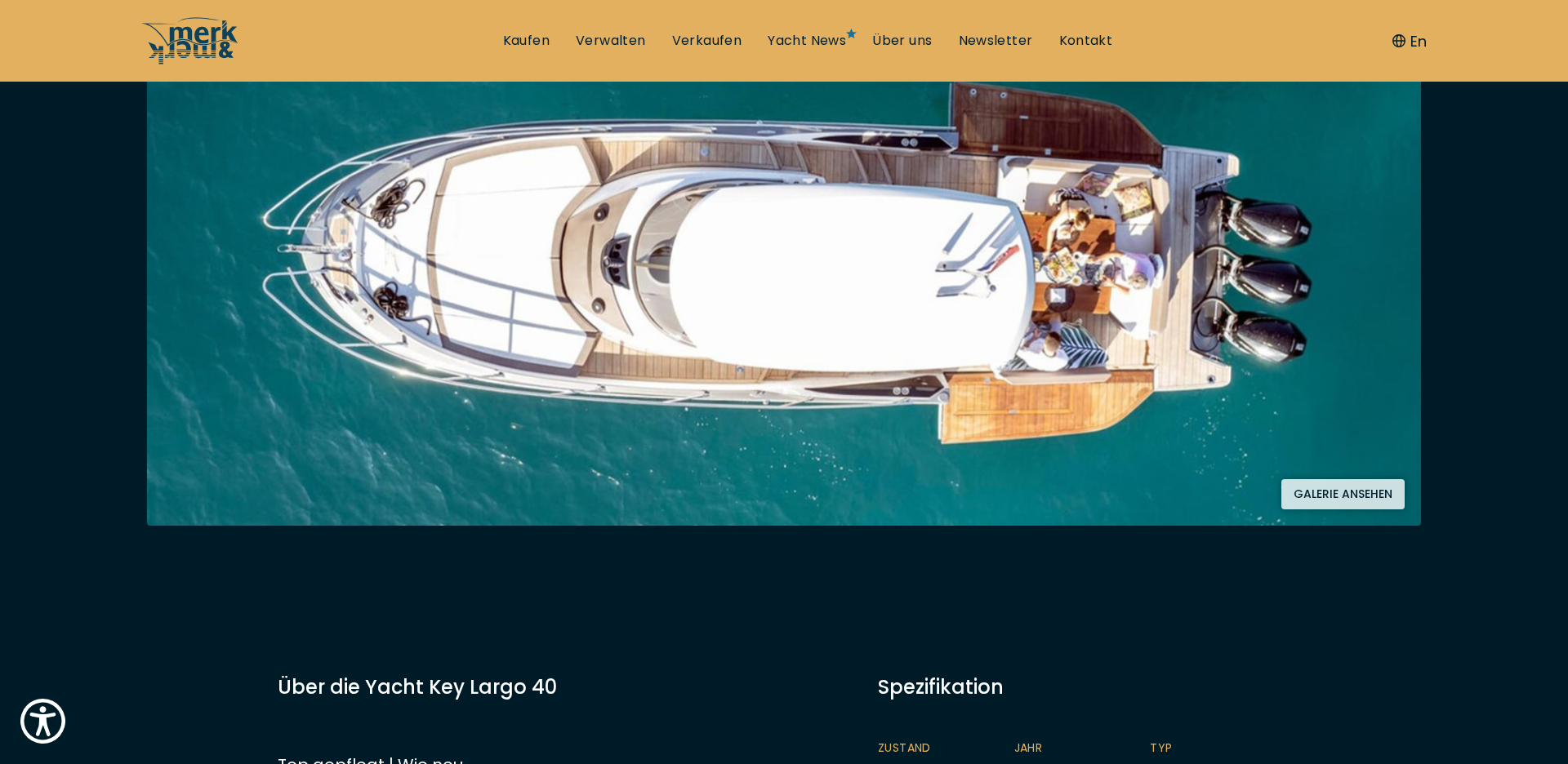
click at [1380, 498] on button "Galerie ansehen" at bounding box center [1343, 494] width 123 height 30
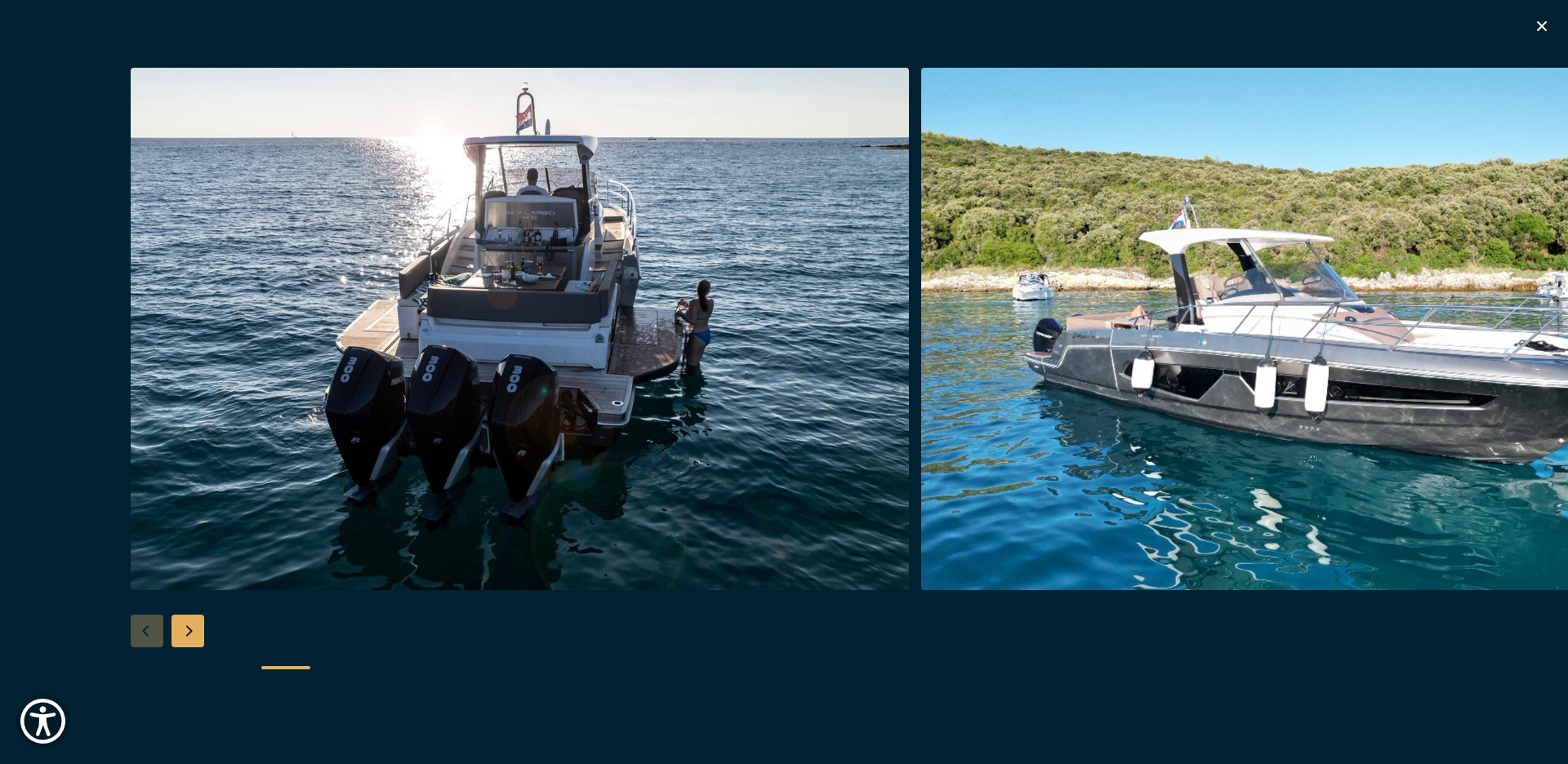
click at [189, 637] on div "Next slide" at bounding box center [188, 631] width 33 height 33
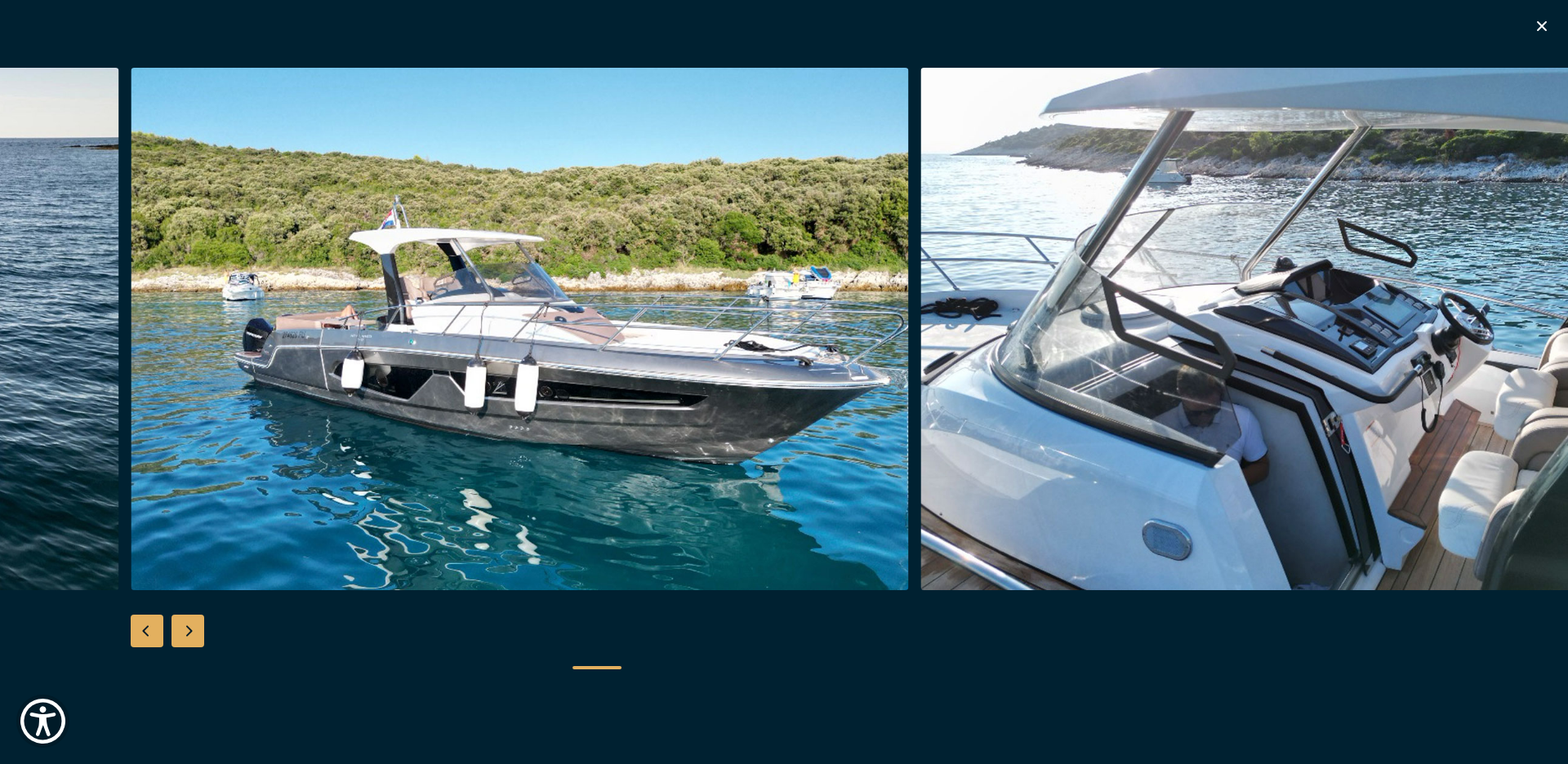
click at [189, 637] on div "Next slide" at bounding box center [188, 631] width 33 height 33
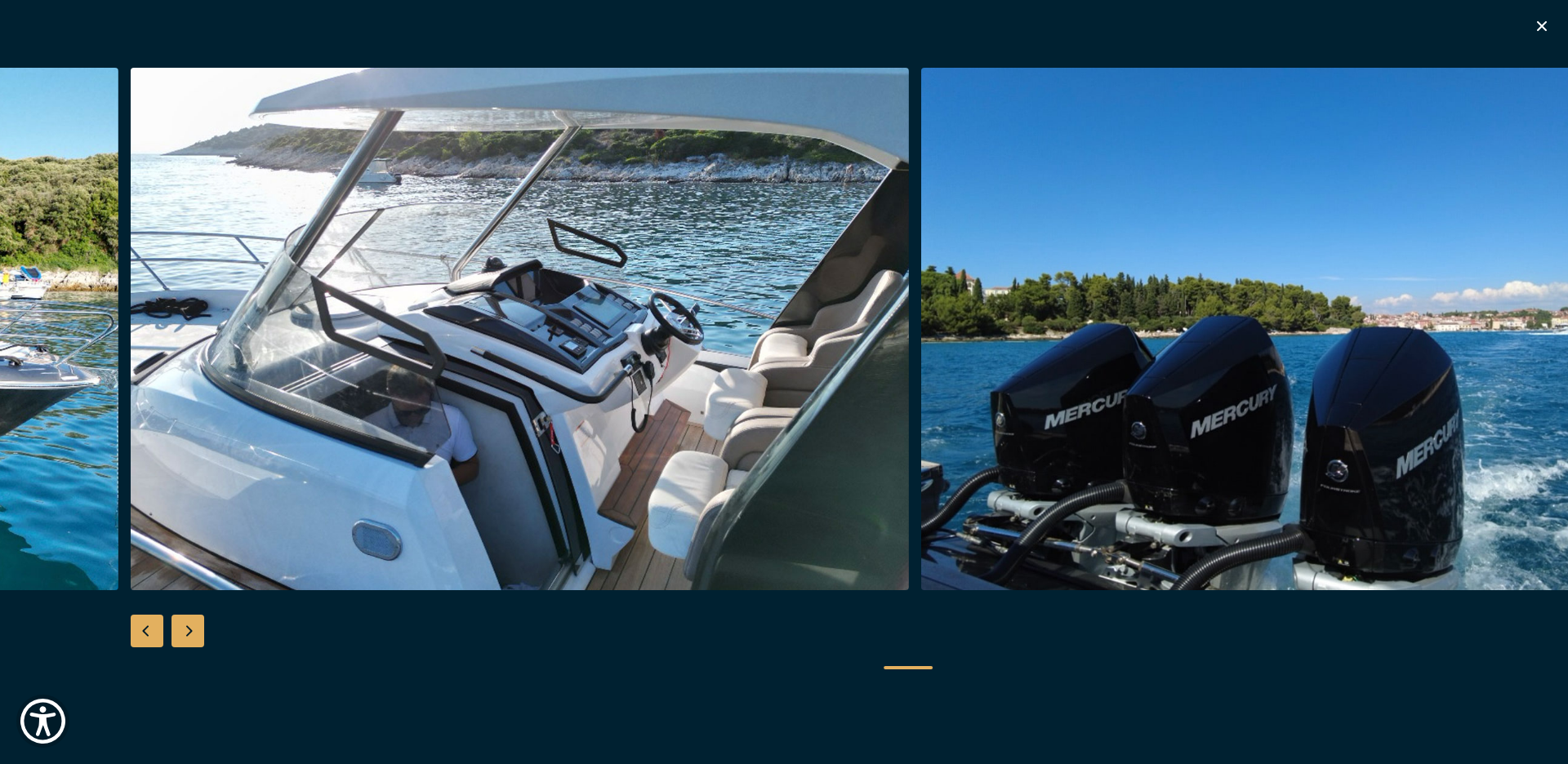
click at [189, 637] on div "Next slide" at bounding box center [188, 631] width 33 height 33
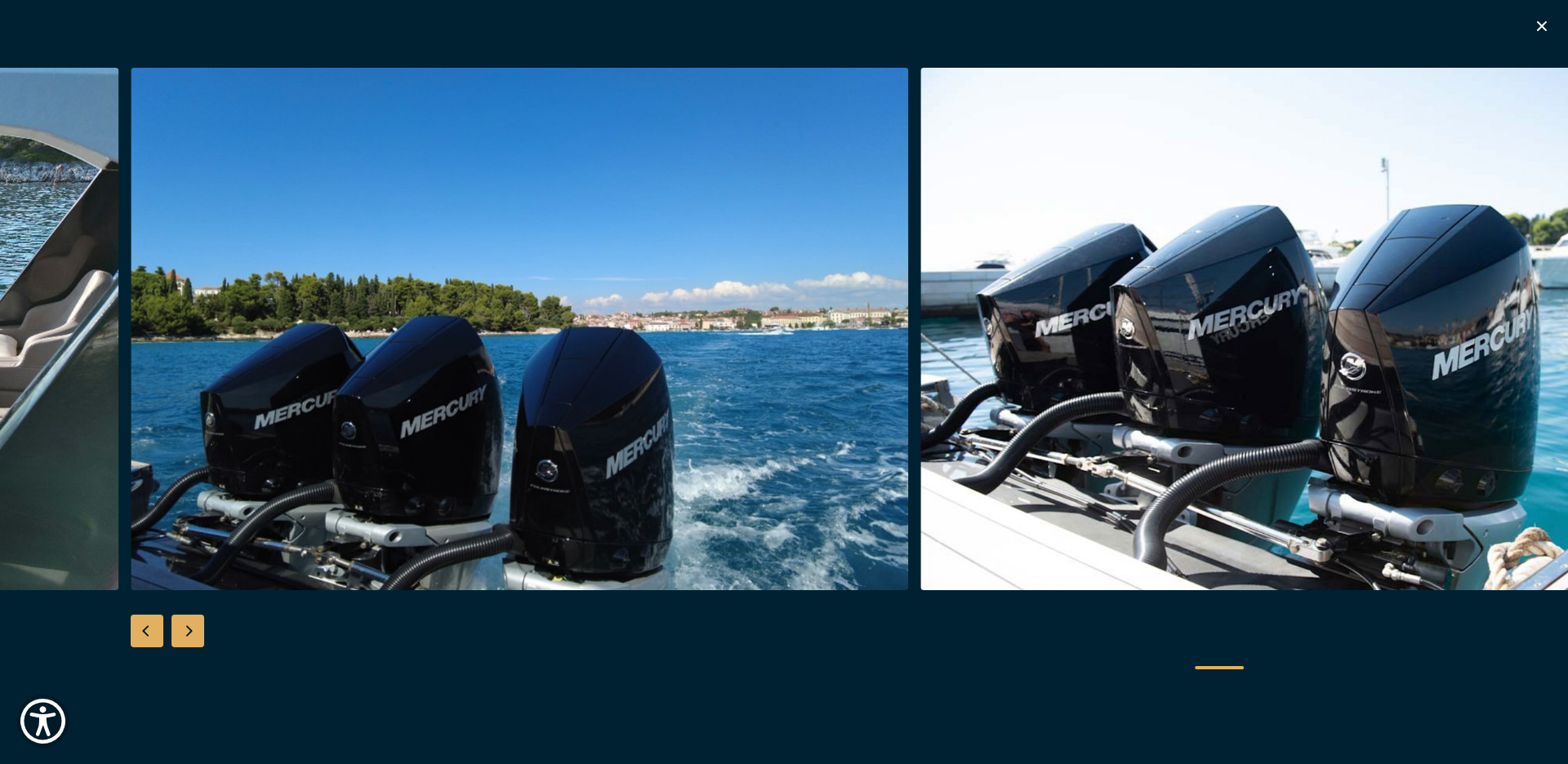
click at [189, 637] on div "Next slide" at bounding box center [188, 631] width 33 height 33
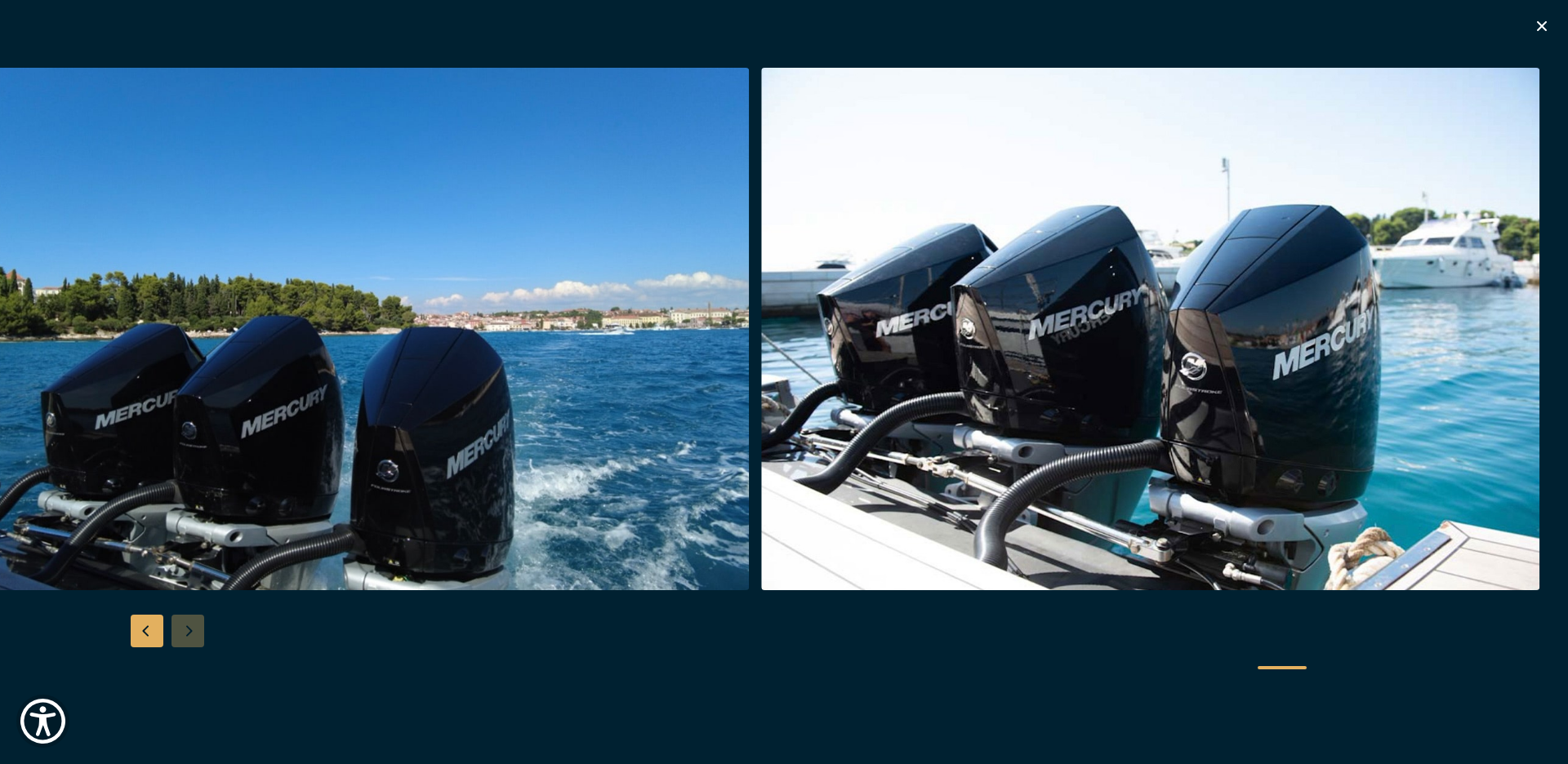
click at [189, 637] on div at bounding box center [784, 382] width 1568 height 629
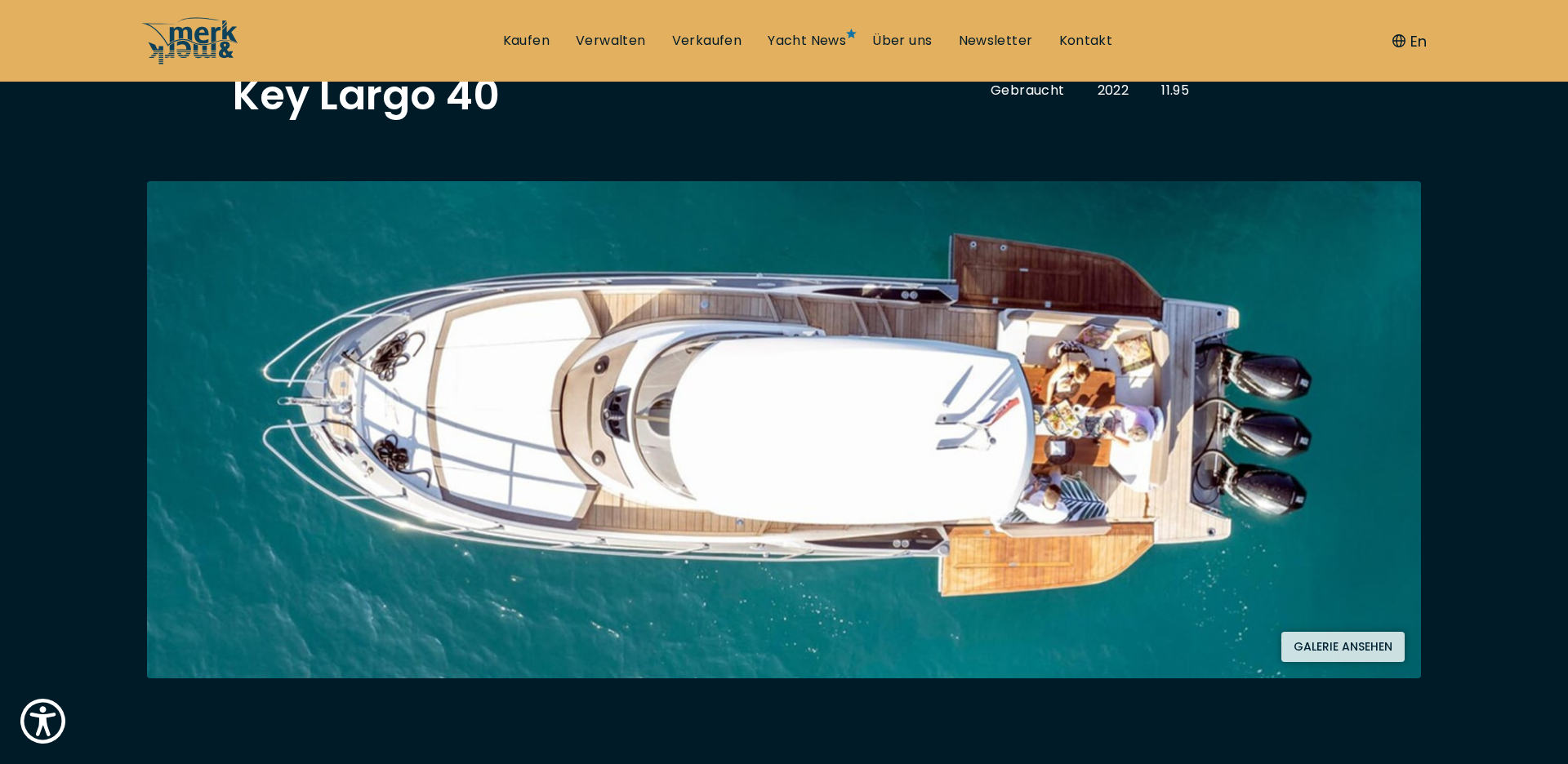
scroll to position [36, 0]
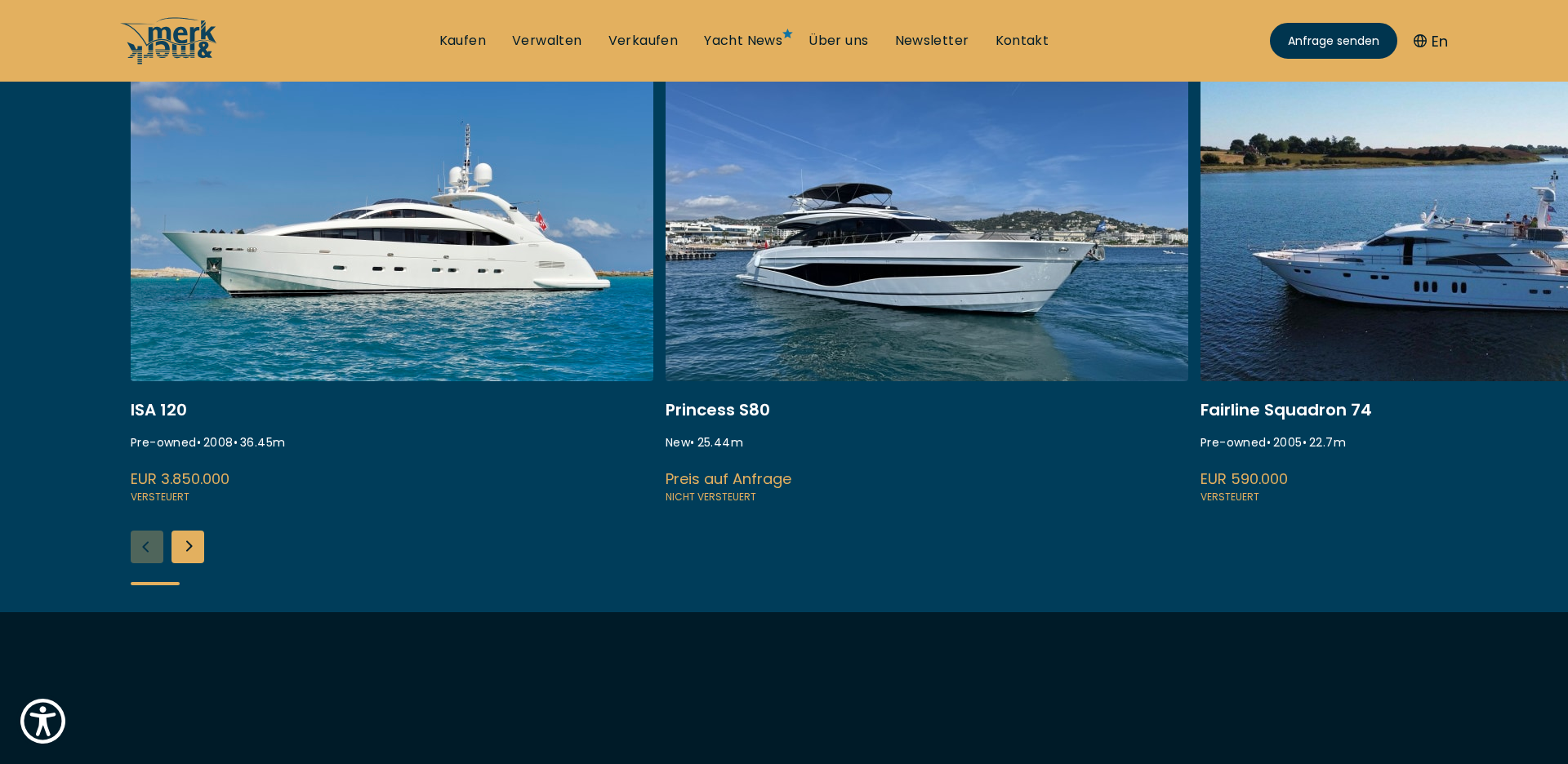
scroll to position [790, 0]
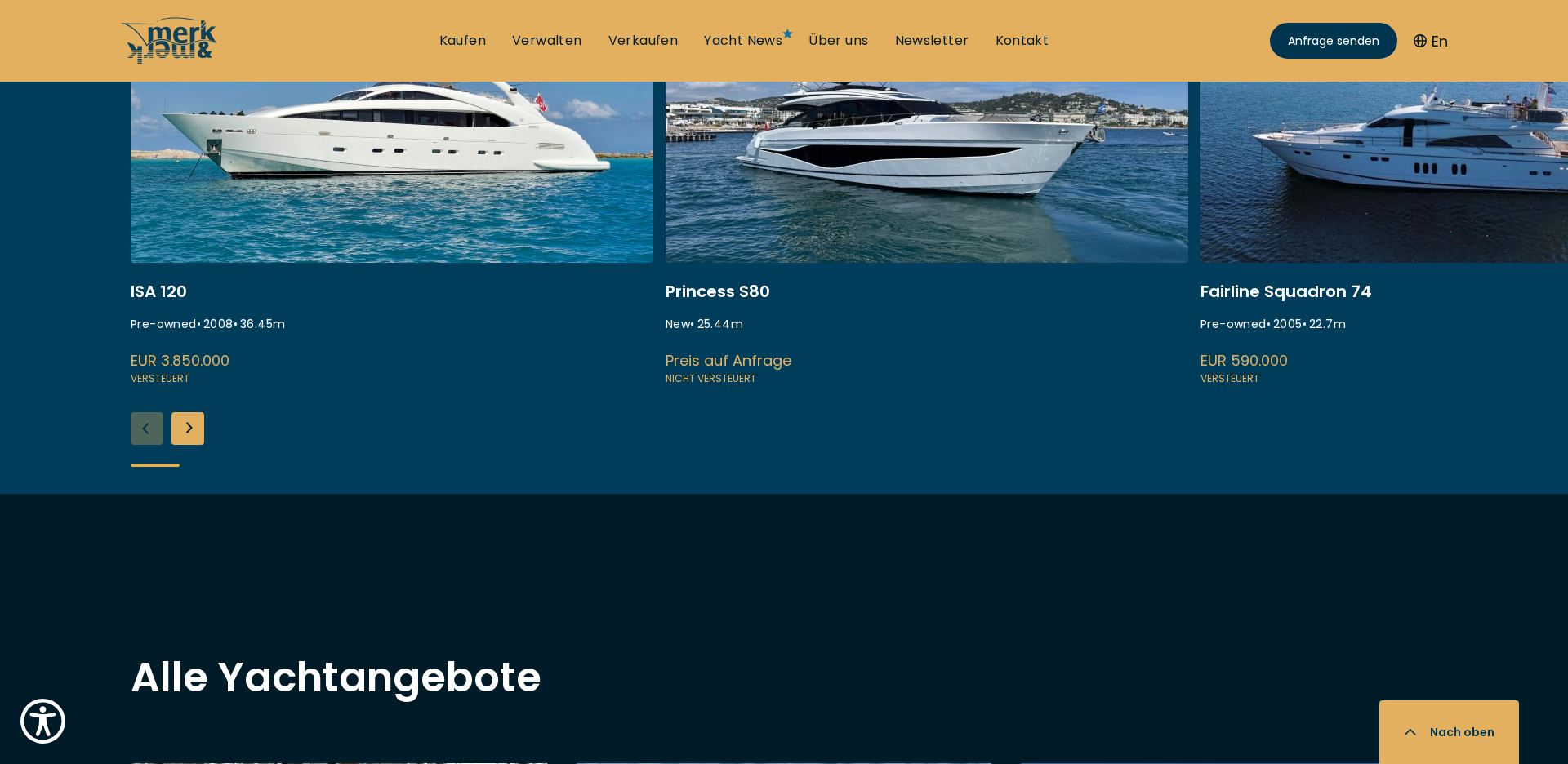
click at [200, 429] on div "Next slide" at bounding box center [188, 429] width 33 height 33
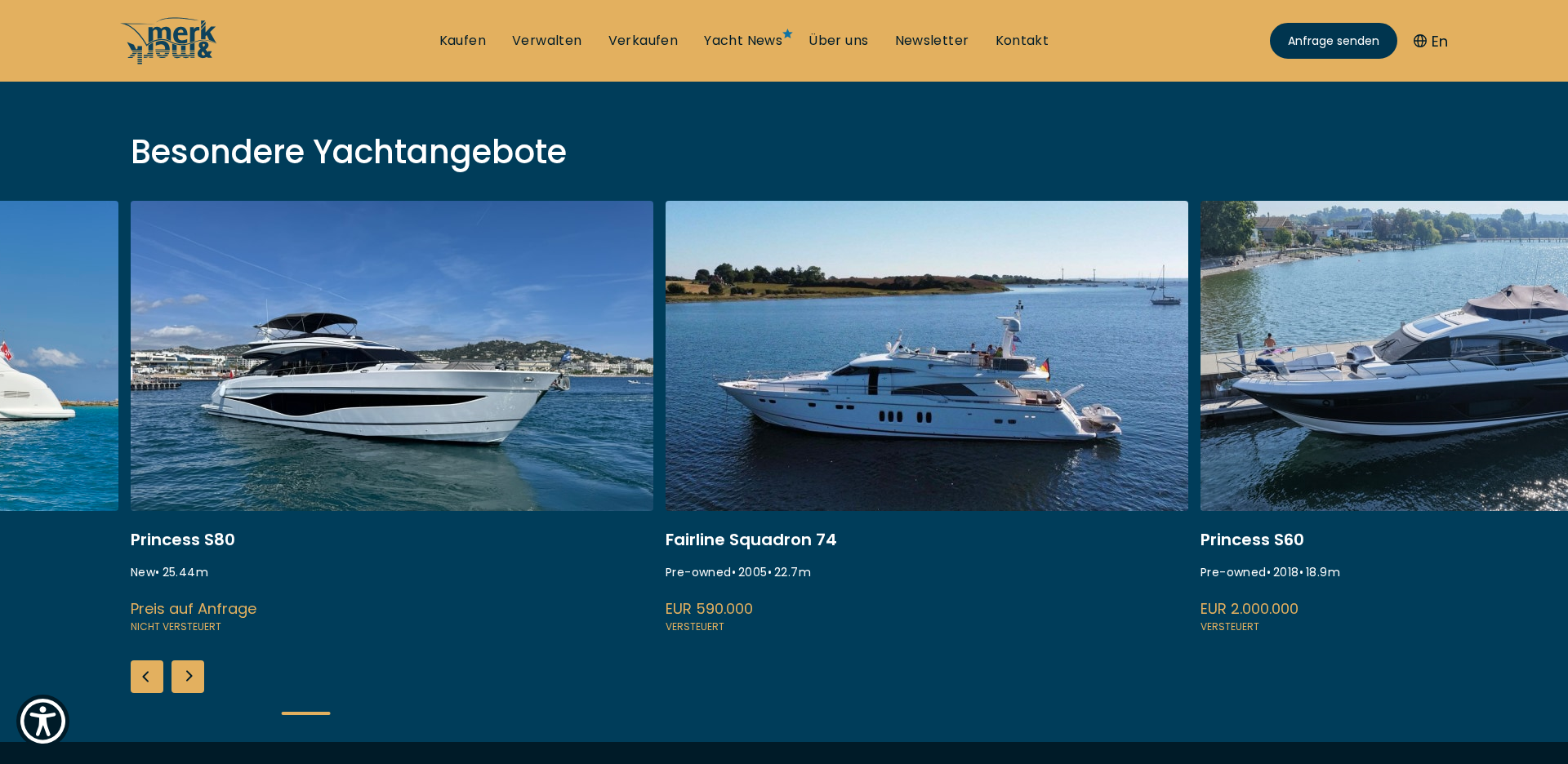
scroll to position [634, 0]
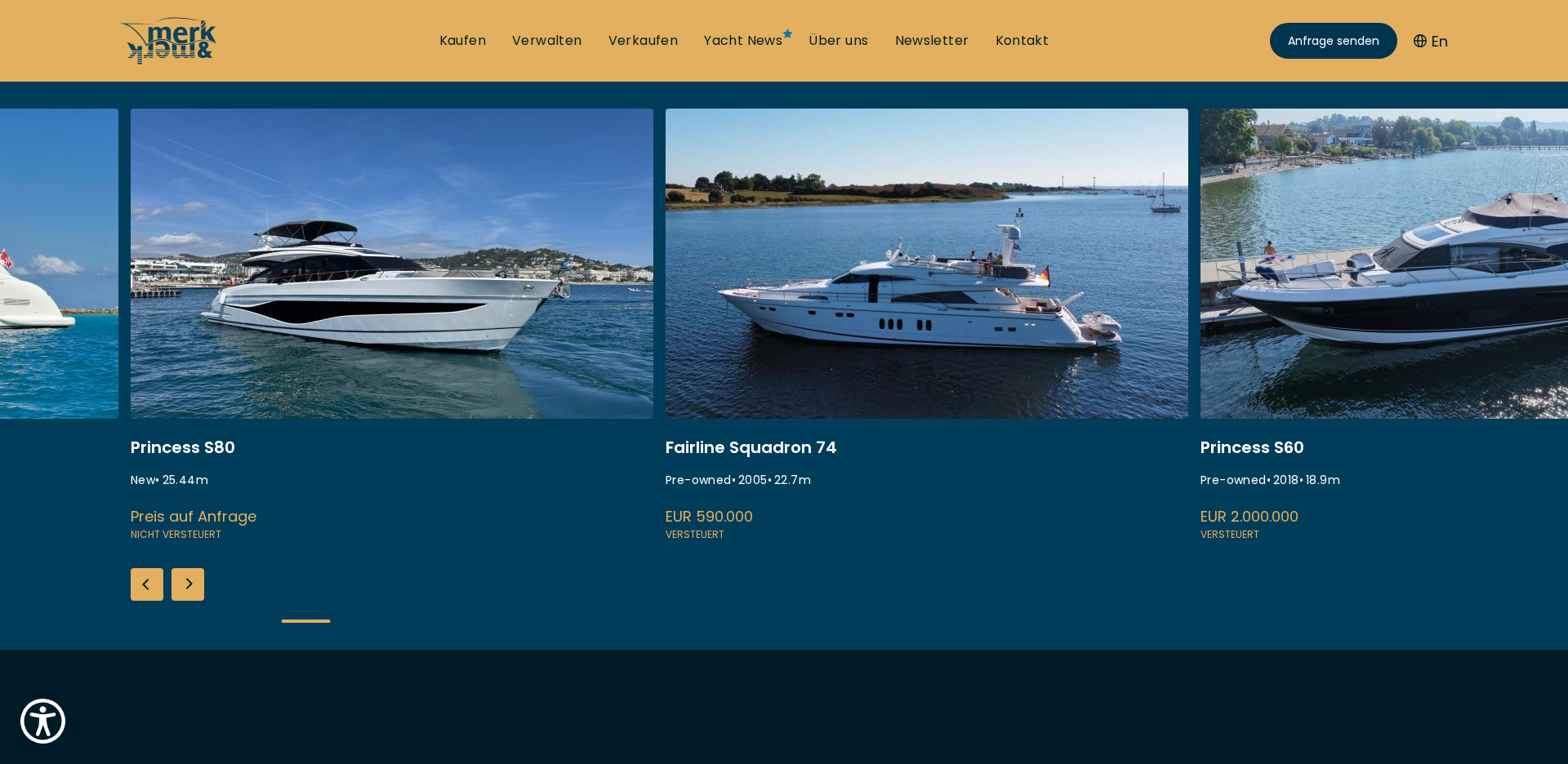
click at [181, 588] on div "Next slide" at bounding box center [188, 584] width 33 height 33
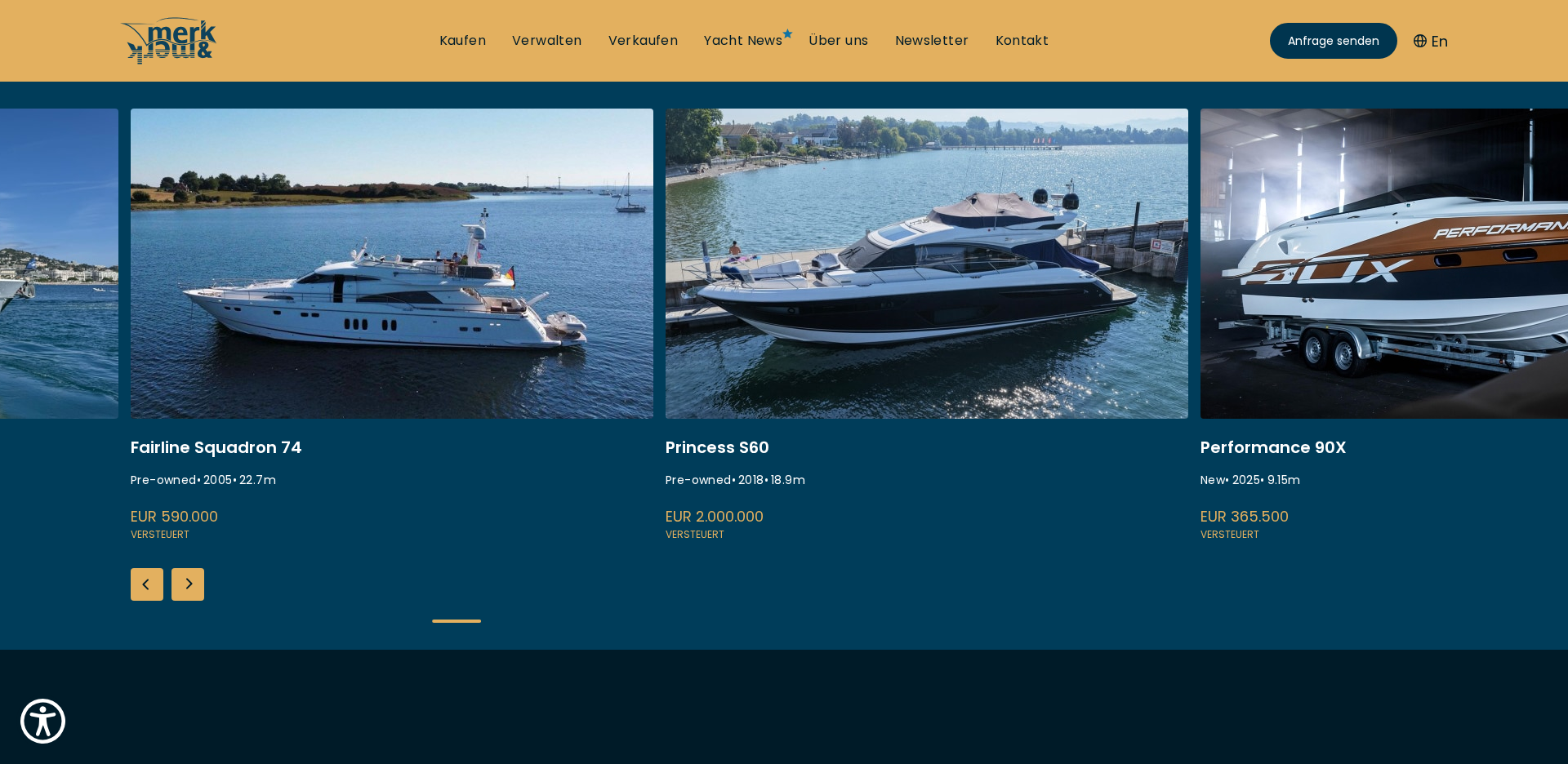
click at [181, 588] on div "Next slide" at bounding box center [188, 584] width 33 height 33
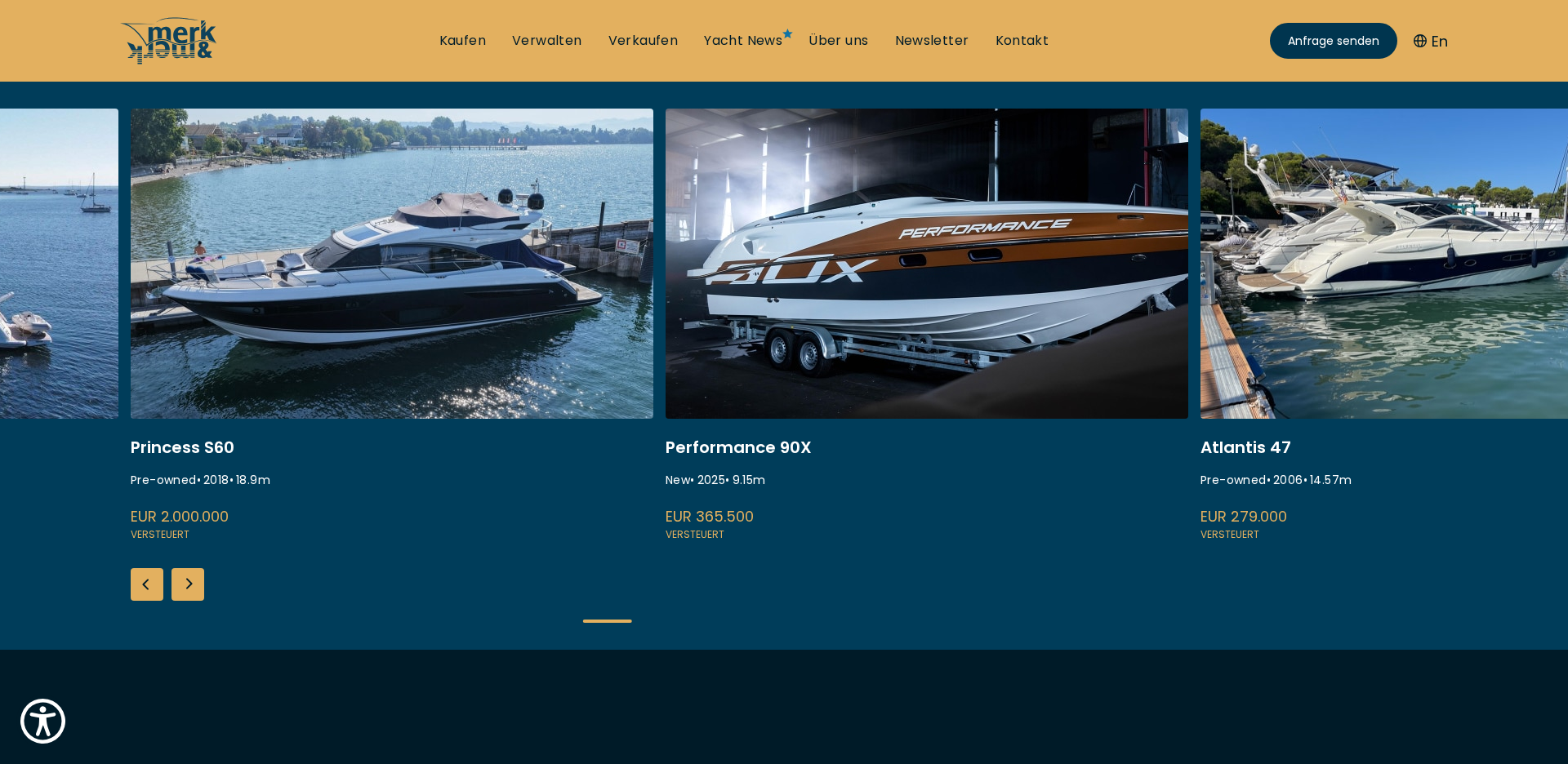
click at [181, 588] on div "Next slide" at bounding box center [188, 584] width 33 height 33
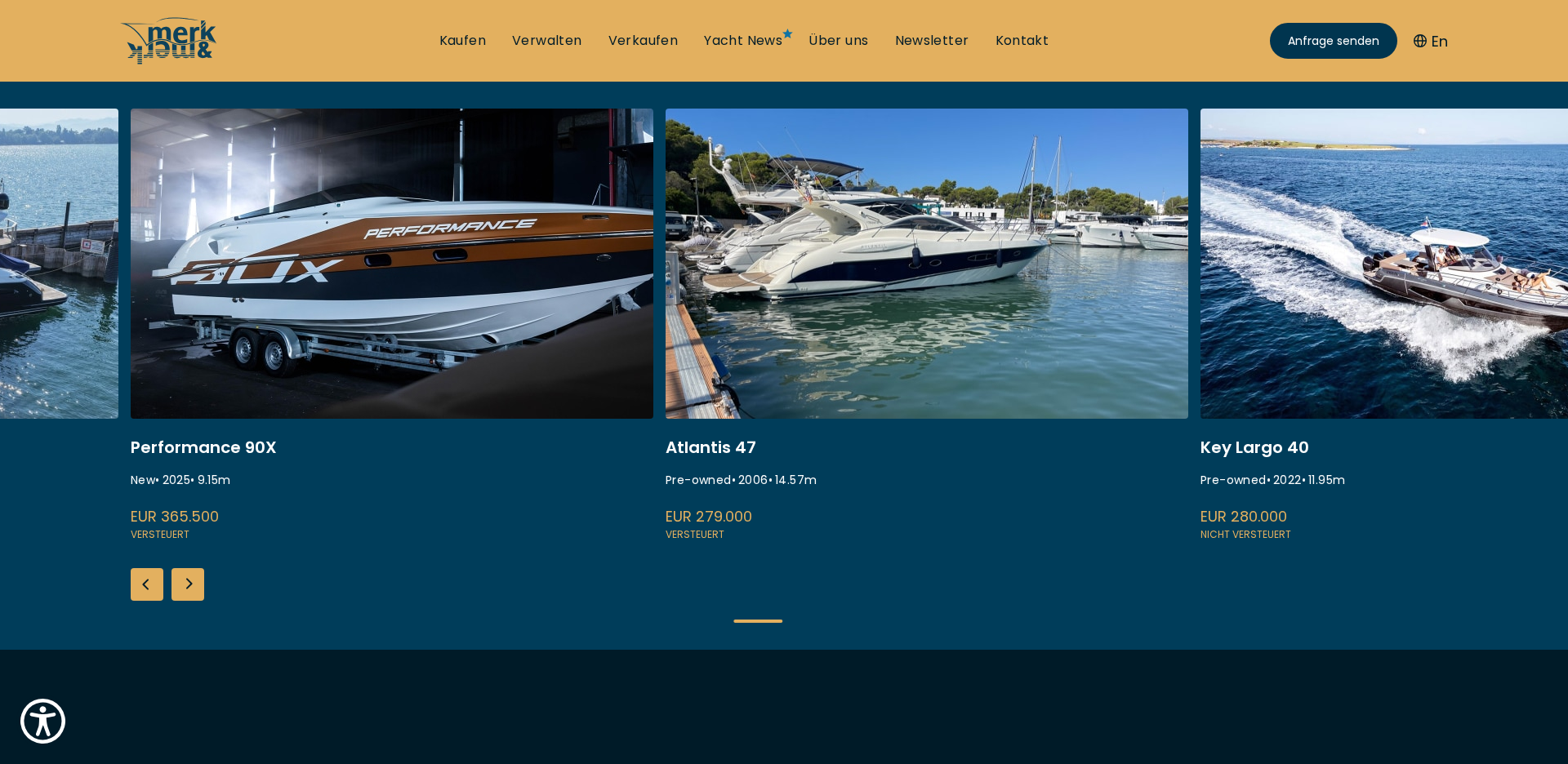
click at [181, 588] on div "Next slide" at bounding box center [188, 584] width 33 height 33
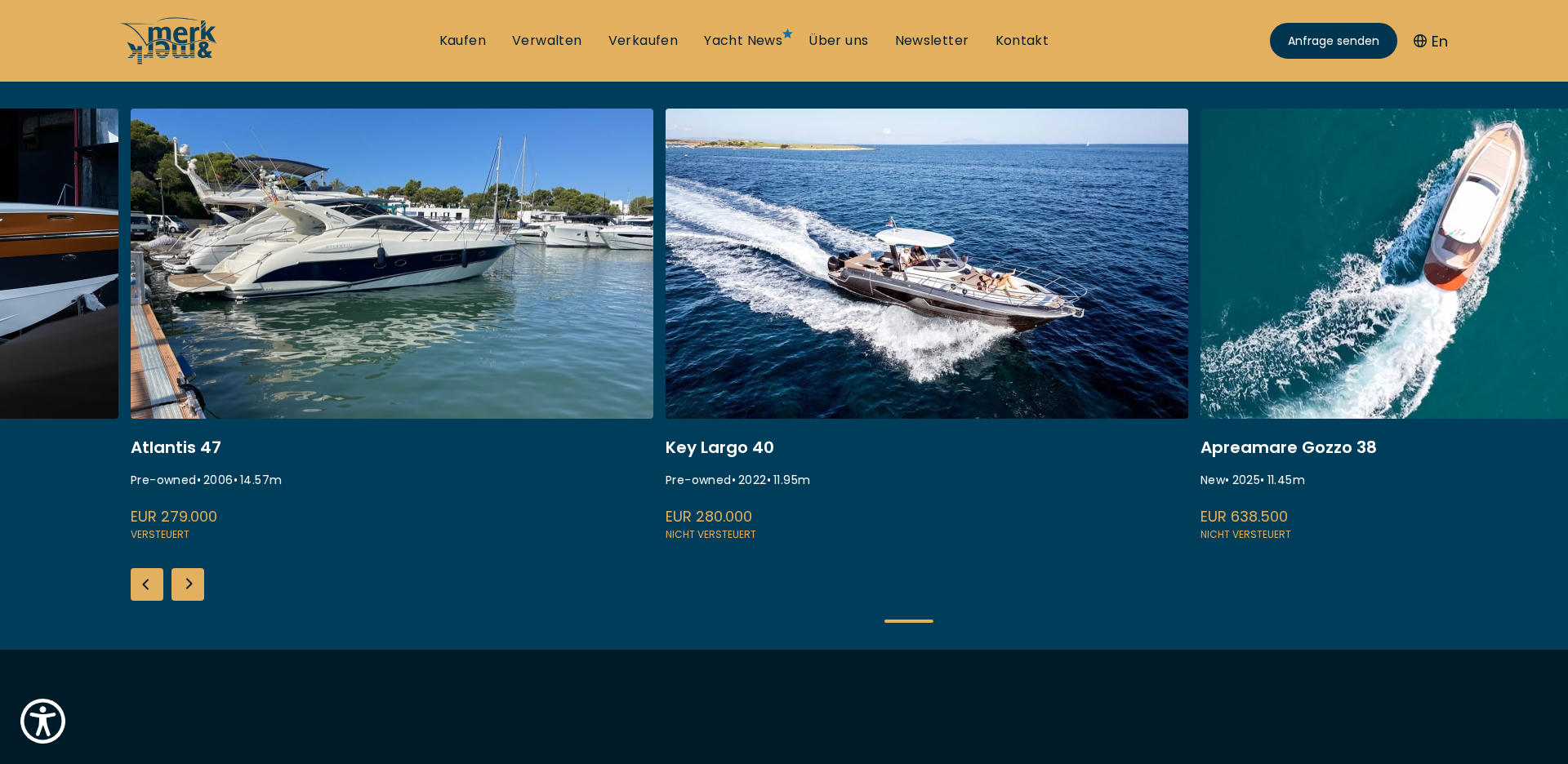
click at [181, 588] on div "Next slide" at bounding box center [188, 584] width 33 height 33
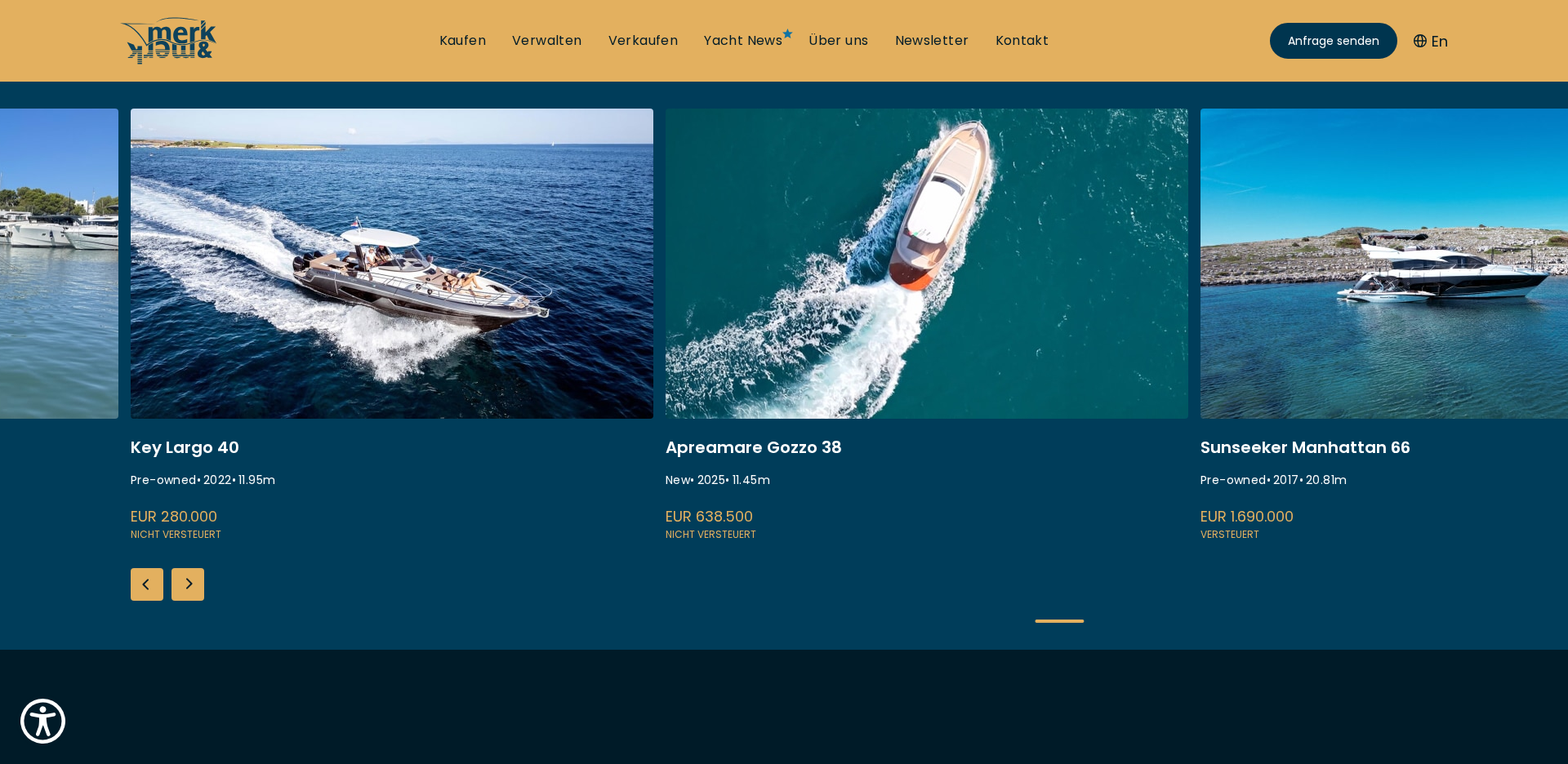
click at [181, 588] on div "Next slide" at bounding box center [188, 584] width 33 height 33
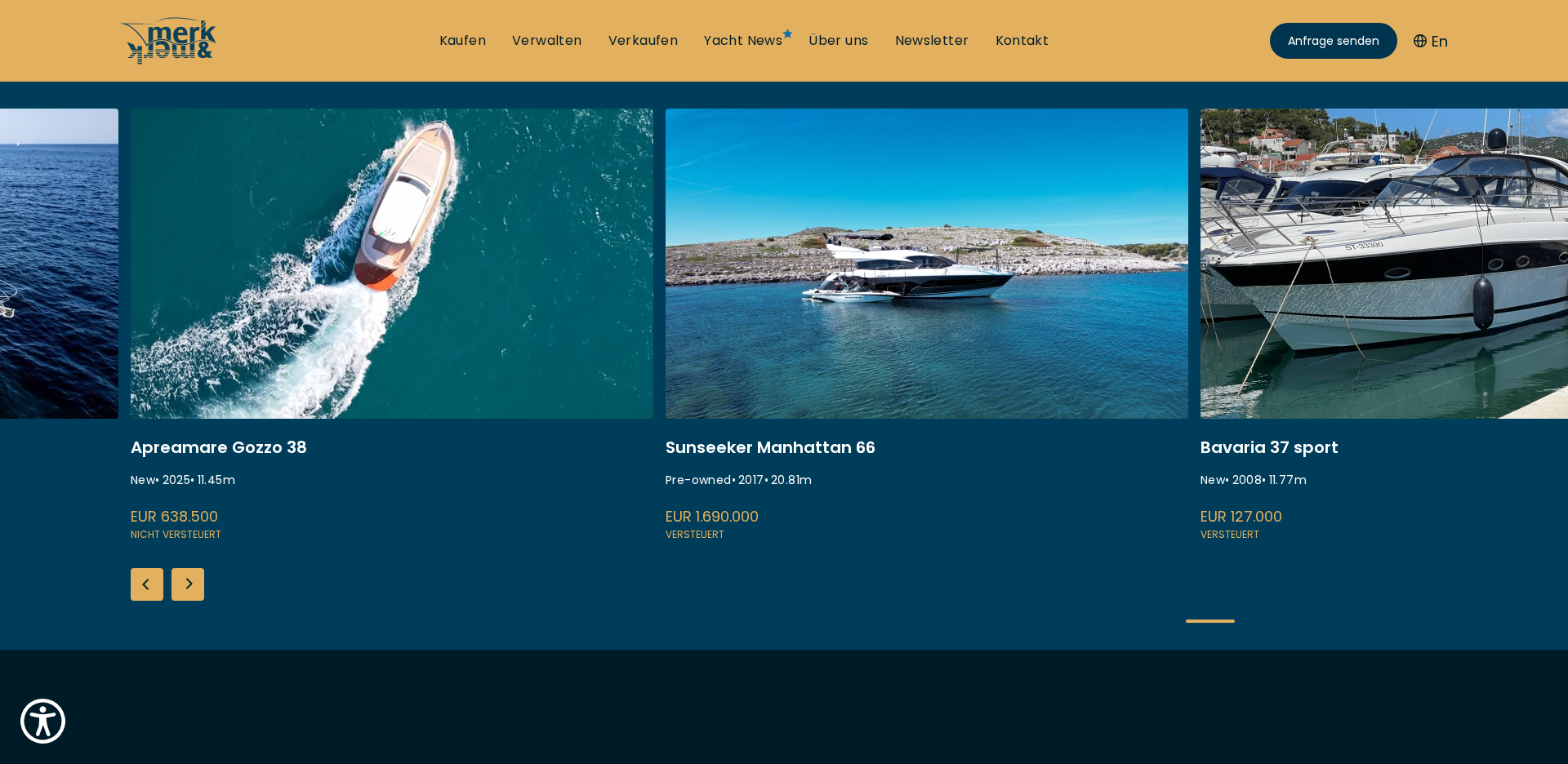
click at [181, 588] on div "Next slide" at bounding box center [188, 584] width 33 height 33
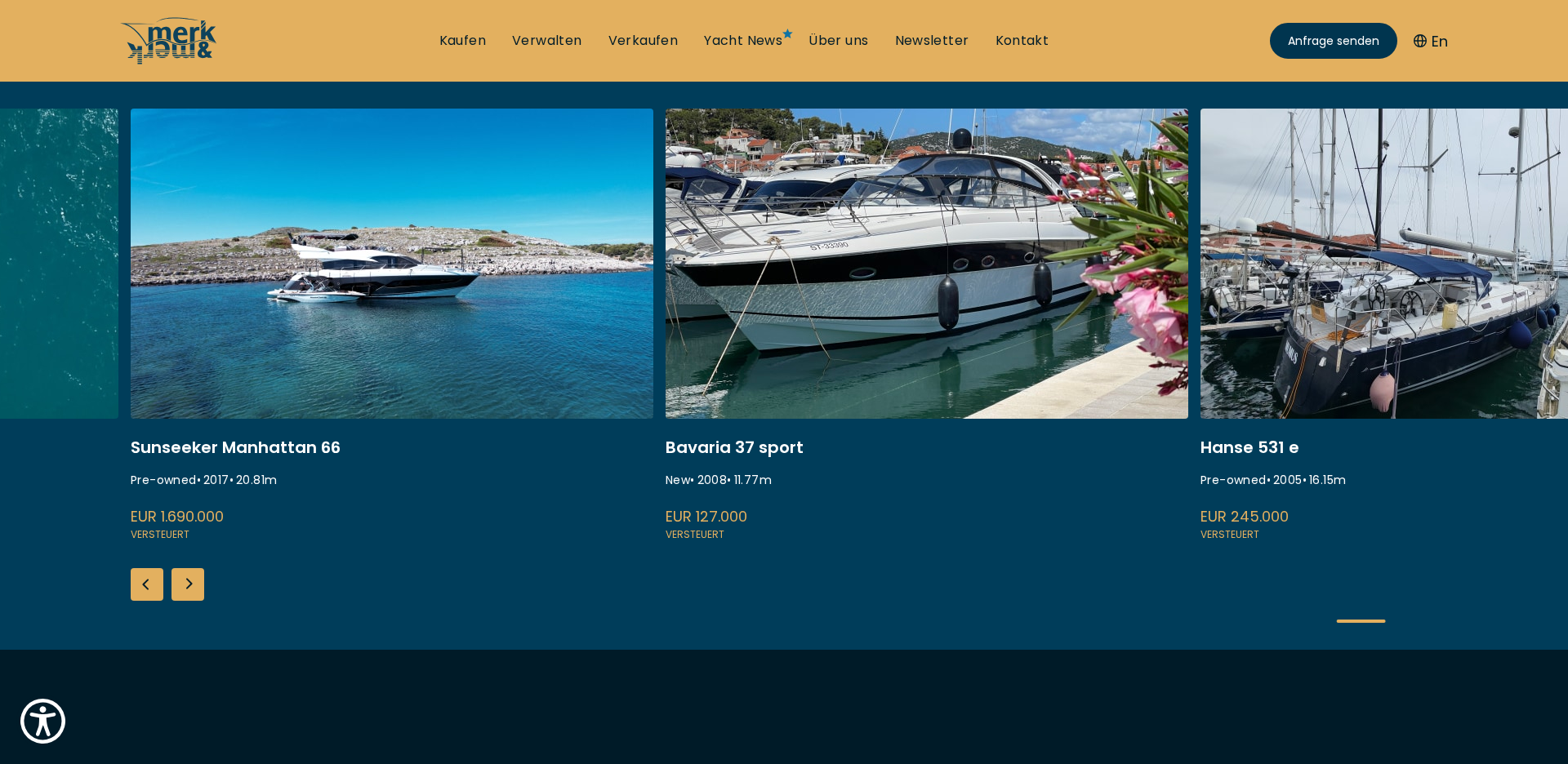
click at [180, 589] on div "Next slide" at bounding box center [188, 584] width 33 height 33
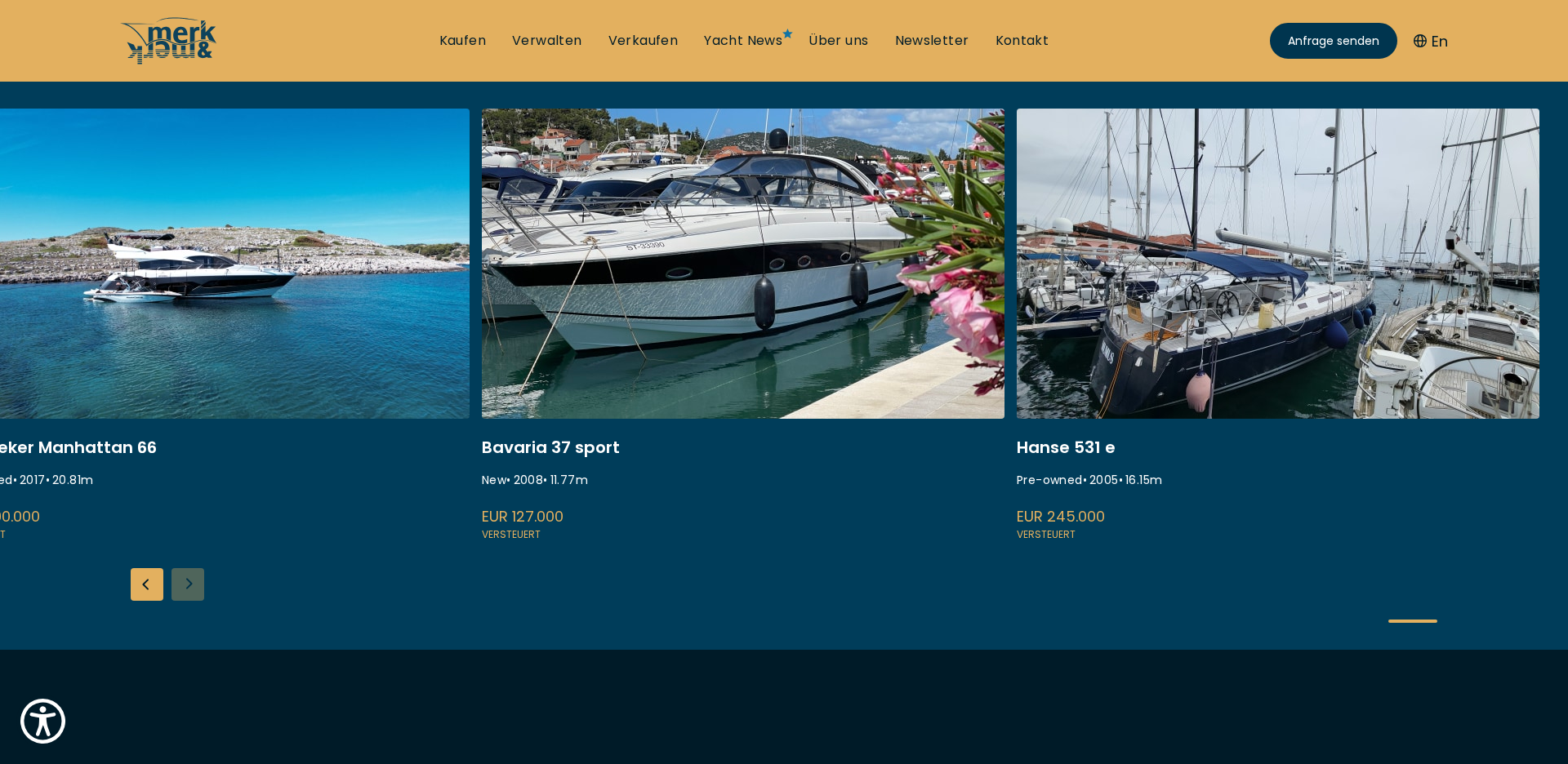
click at [180, 589] on div "ISA 120 Pre-owned • 2008 • 36.45 m EUR 3.850.000 Versteuert Princess S80 New • …" at bounding box center [784, 379] width 1568 height 541
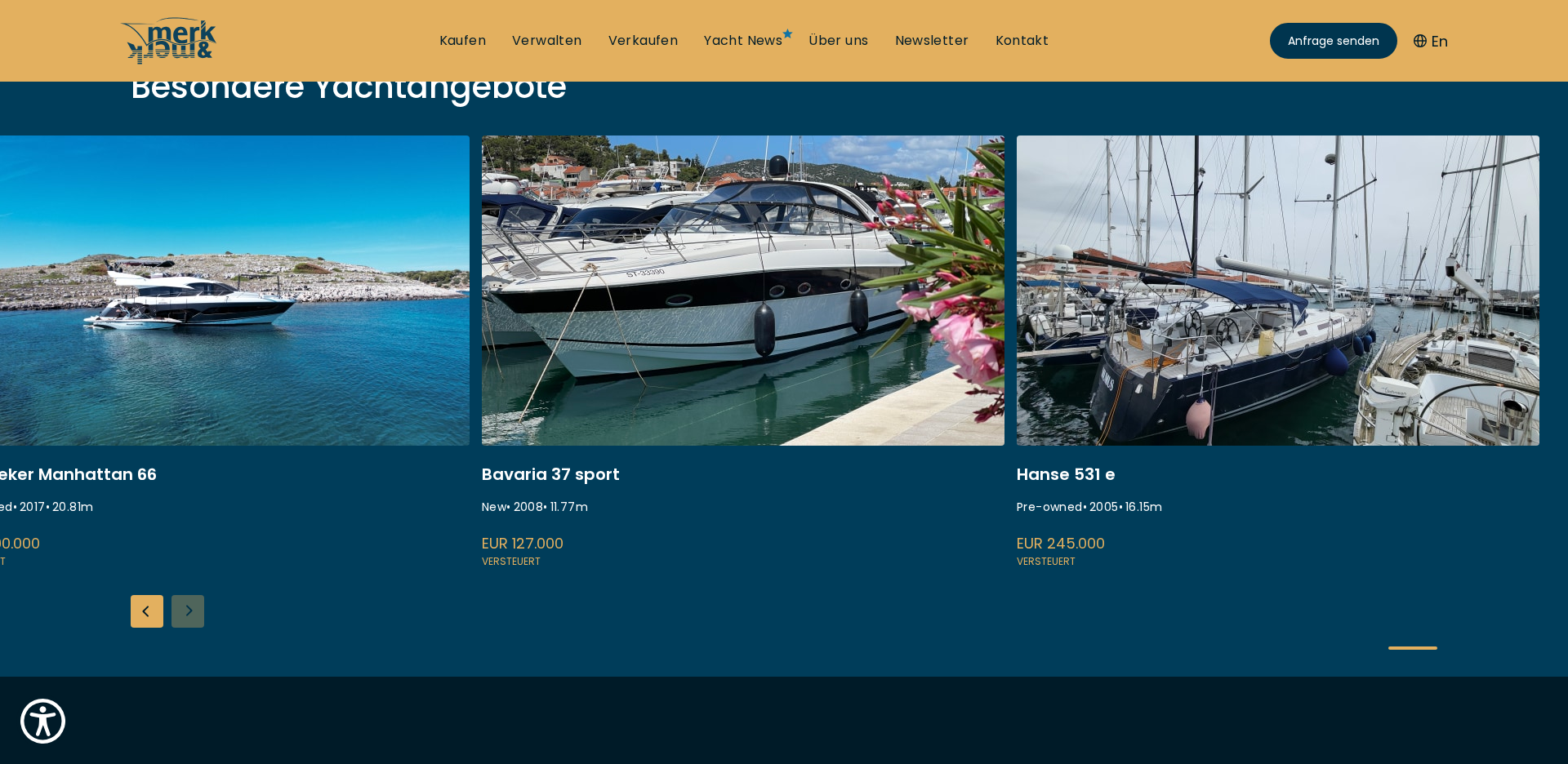
scroll to position [70, 0]
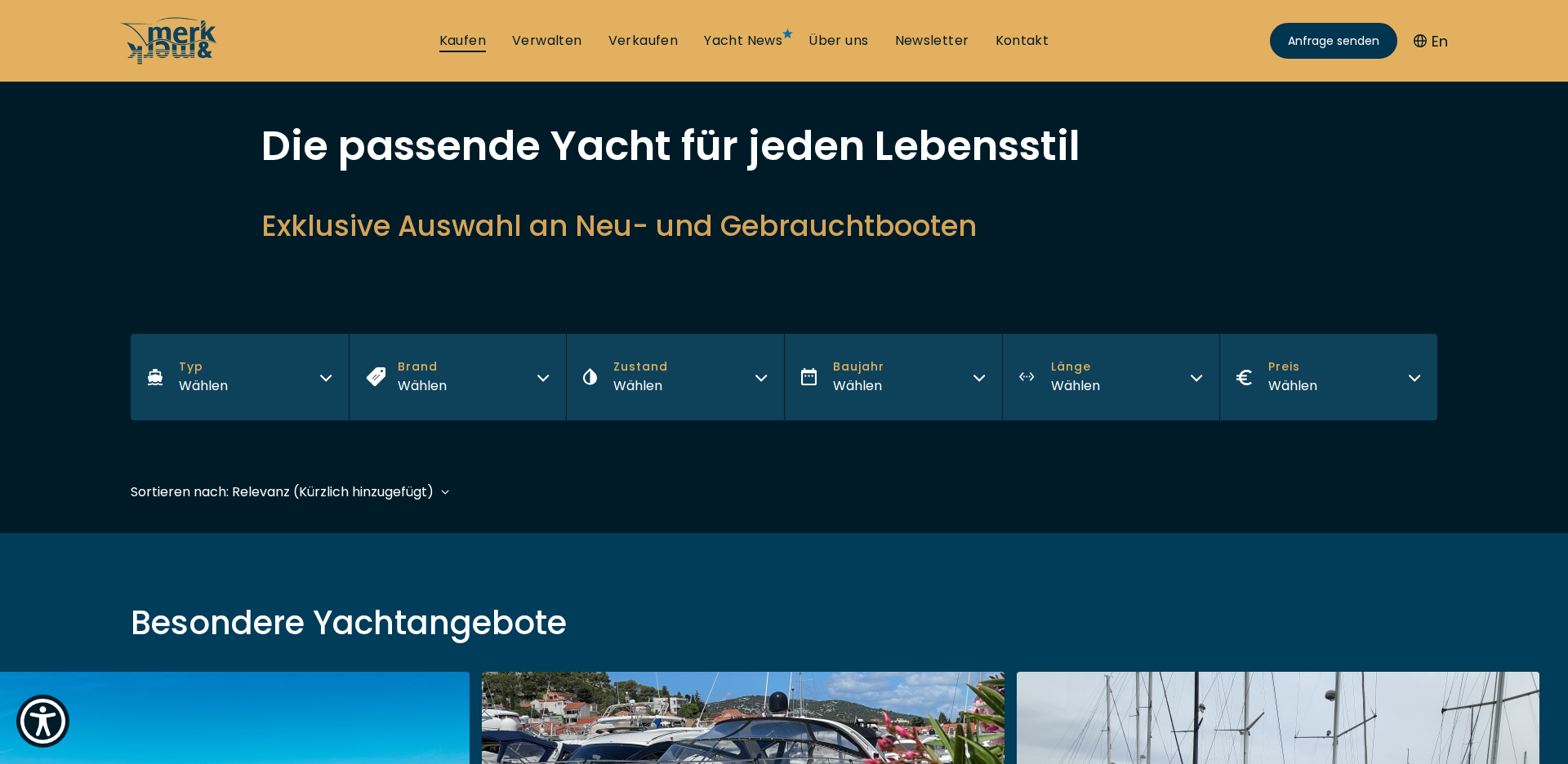
click at [465, 36] on link "Kaufen" at bounding box center [463, 41] width 47 height 18
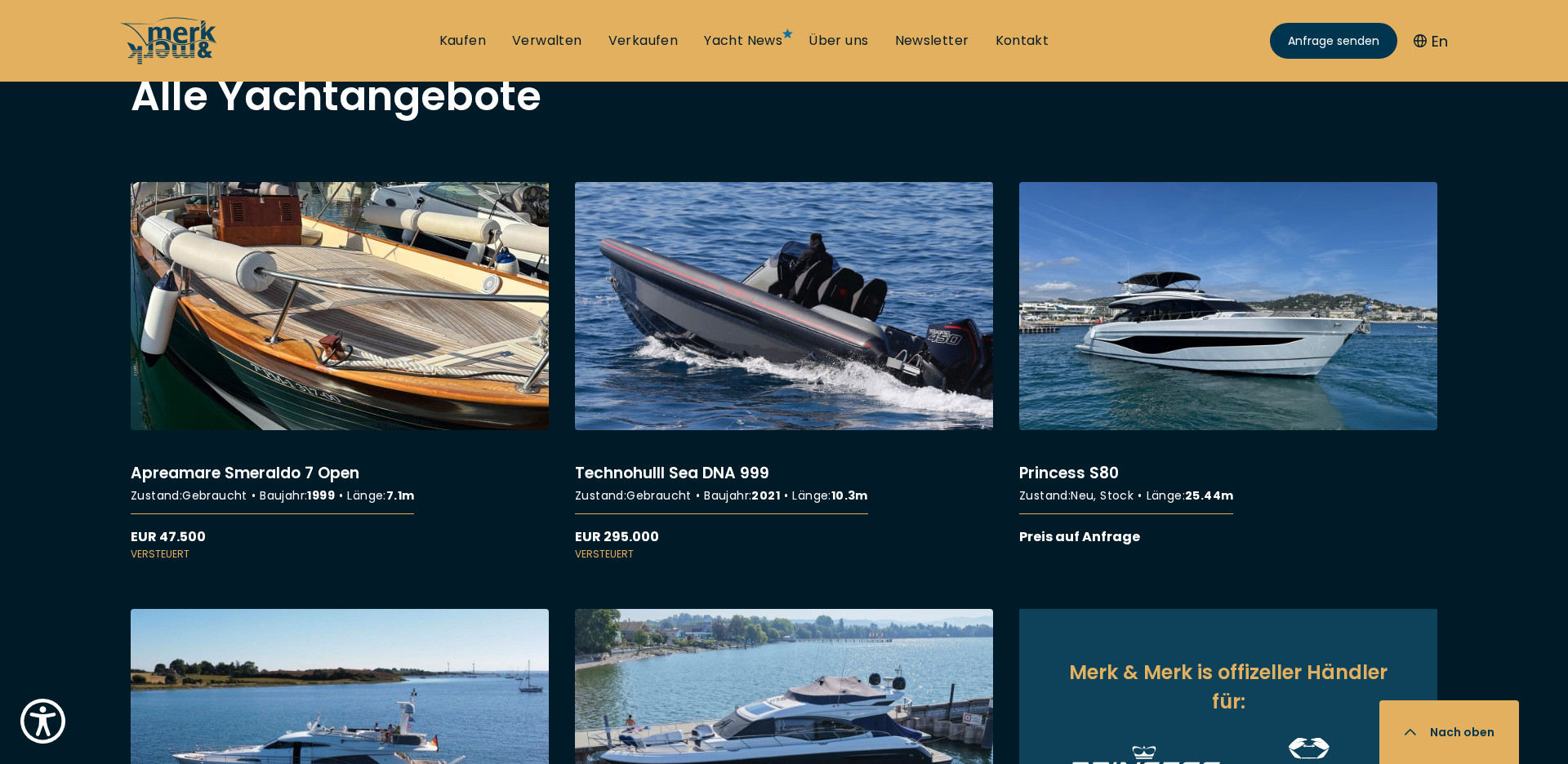
scroll to position [301, 0]
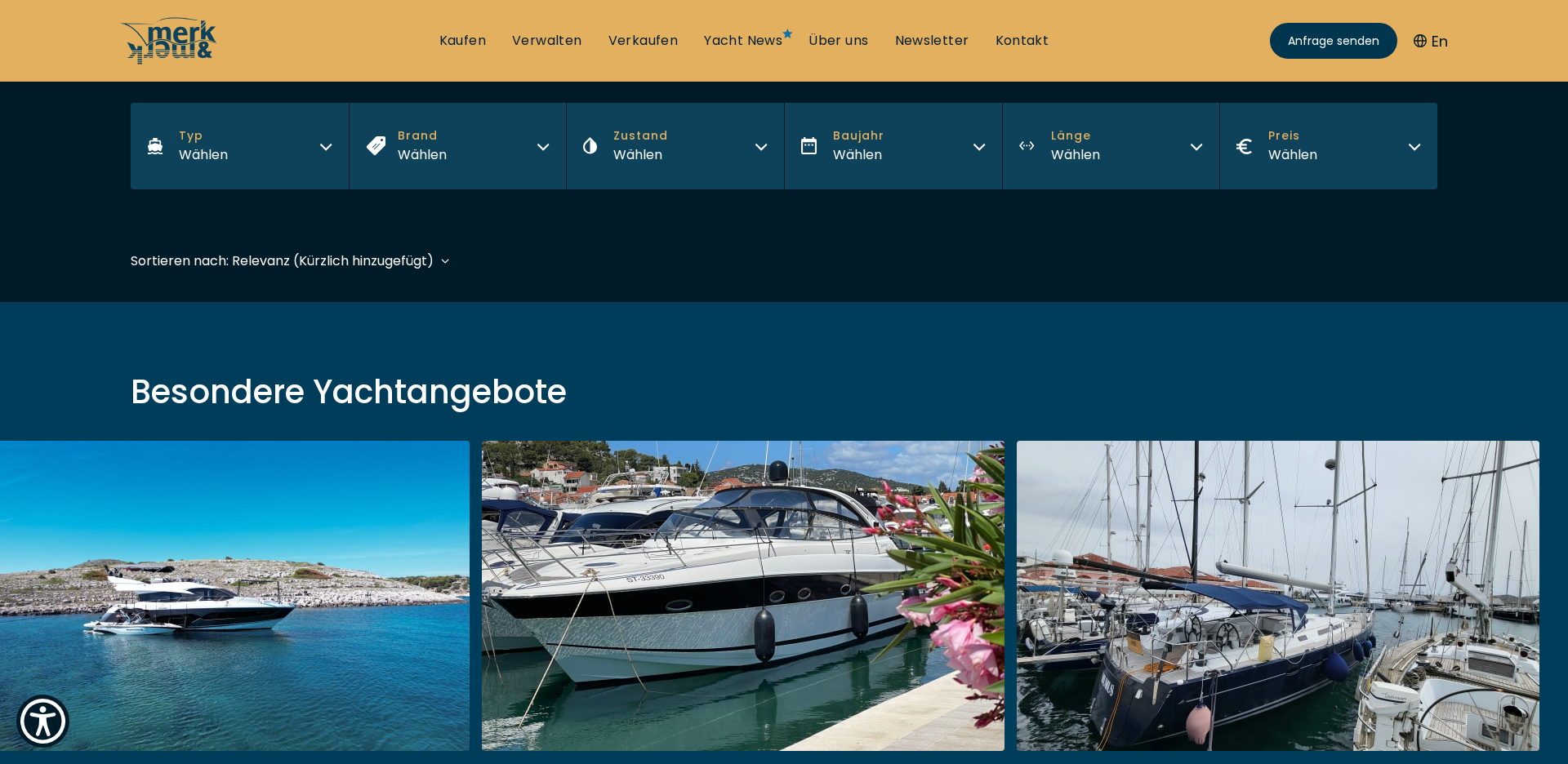
click at [1040, 143] on button "Länge Wählen" at bounding box center [1110, 147] width 218 height 87
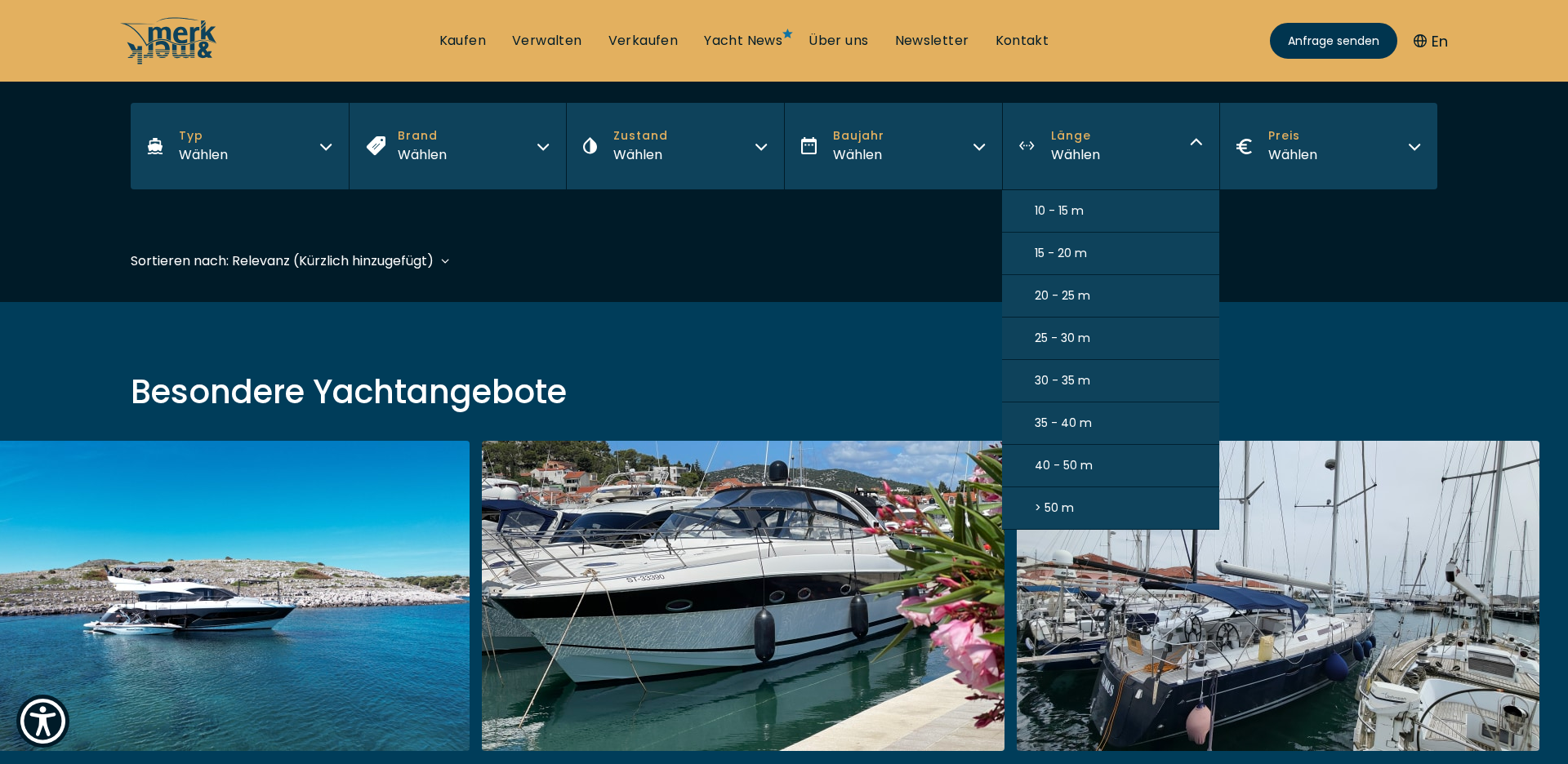
click at [1057, 293] on span "20 - 25 m" at bounding box center [1062, 296] width 56 height 17
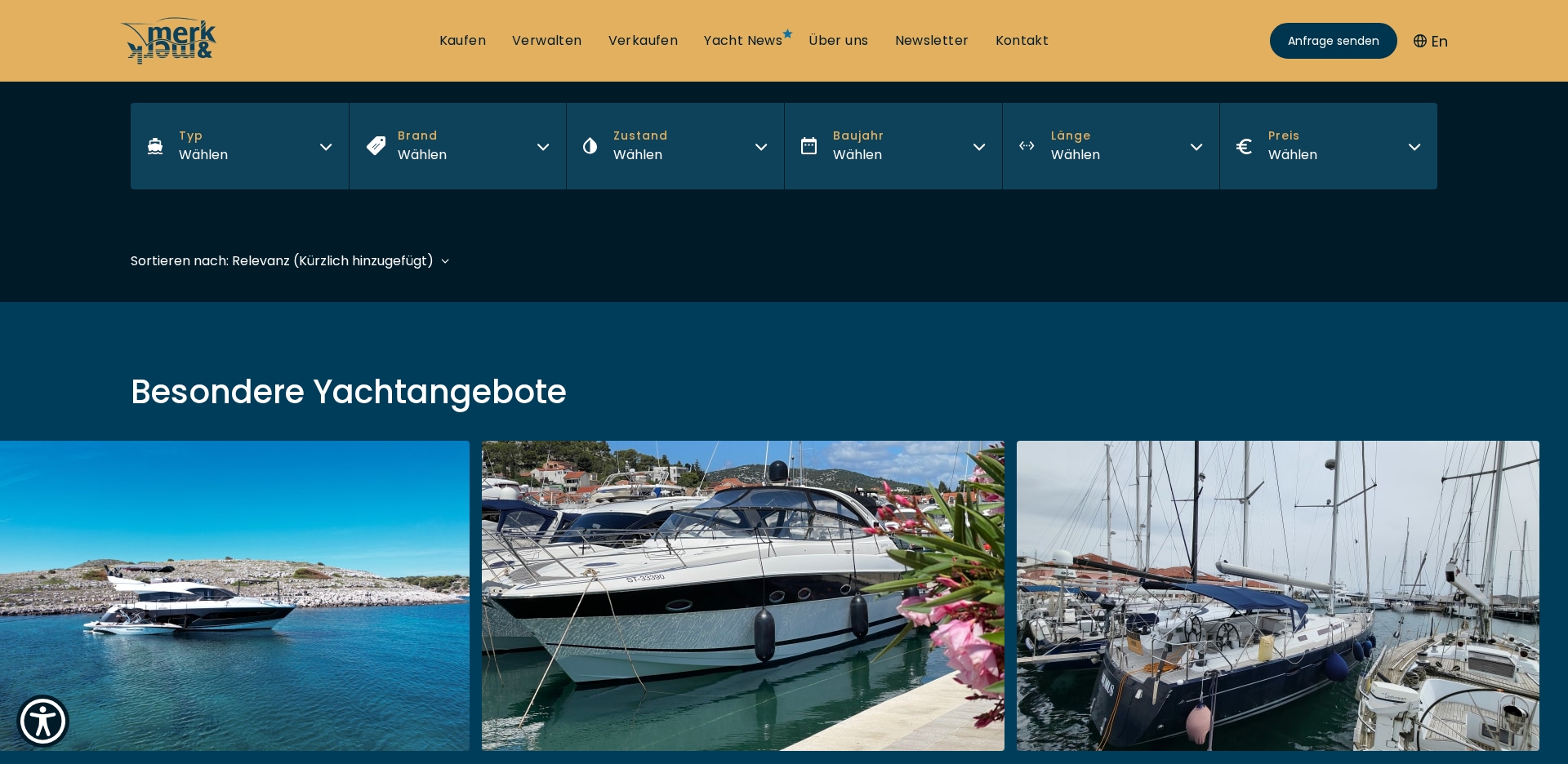
scroll to position [404, 0]
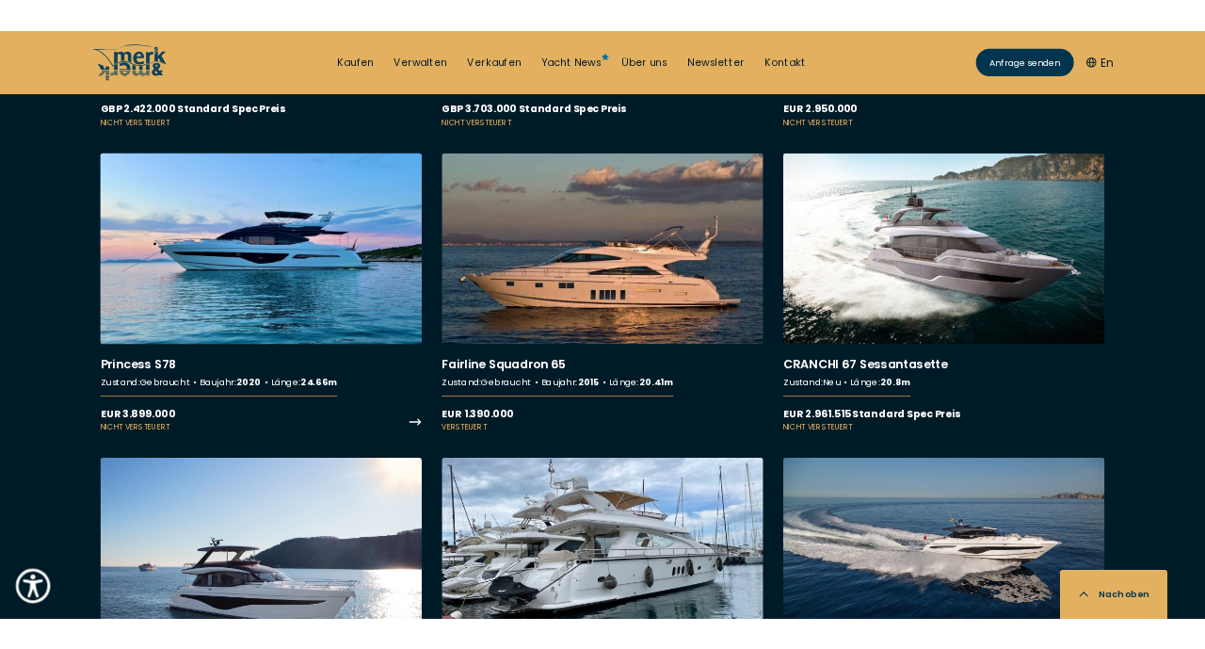
scroll to position [2204, 0]
